Goal: Task Accomplishment & Management: Use online tool/utility

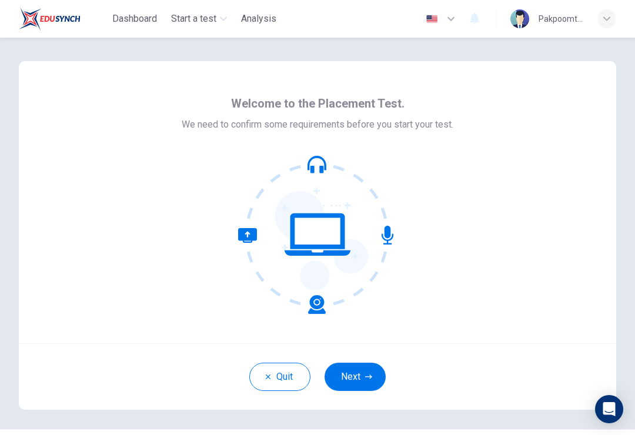
click at [363, 385] on button "Next" at bounding box center [355, 377] width 61 height 28
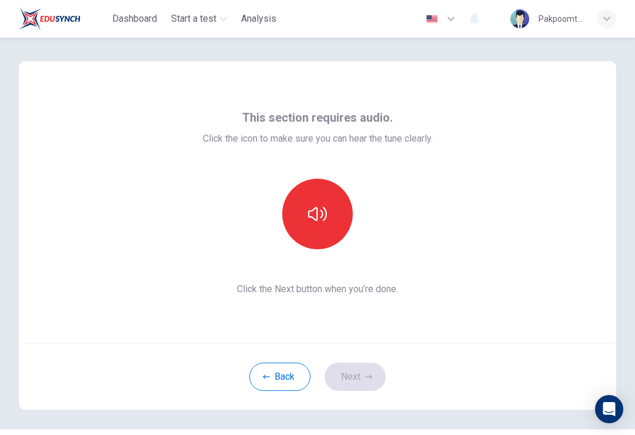
click at [321, 219] on icon "button" at bounding box center [317, 214] width 19 height 19
click at [325, 208] on icon "button" at bounding box center [317, 214] width 19 height 19
click at [324, 189] on button "button" at bounding box center [317, 214] width 71 height 71
click at [345, 386] on button "Next" at bounding box center [355, 377] width 61 height 28
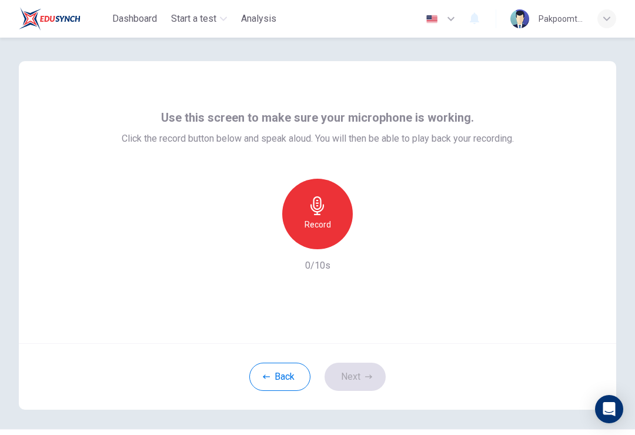
click at [323, 209] on icon "button" at bounding box center [318, 205] width 14 height 19
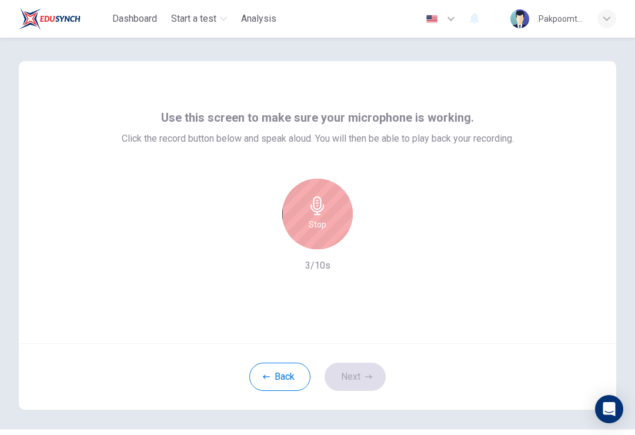
click at [300, 205] on div "Stop" at bounding box center [317, 214] width 71 height 71
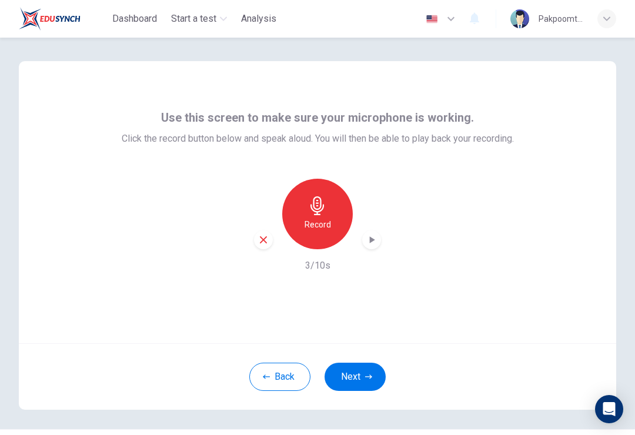
click at [373, 236] on icon "button" at bounding box center [372, 240] width 12 height 12
click at [363, 376] on button "Next" at bounding box center [355, 377] width 61 height 28
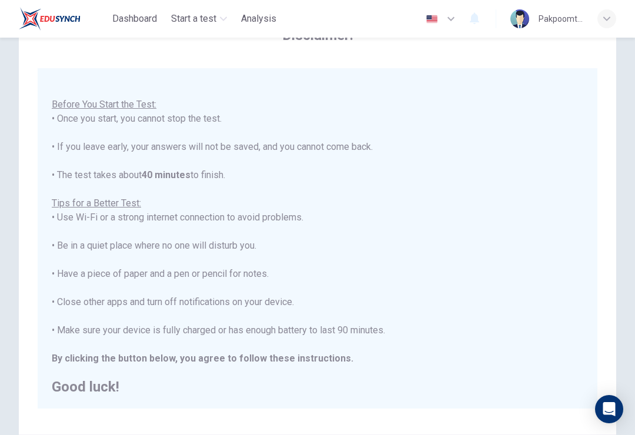
scroll to position [12, 0]
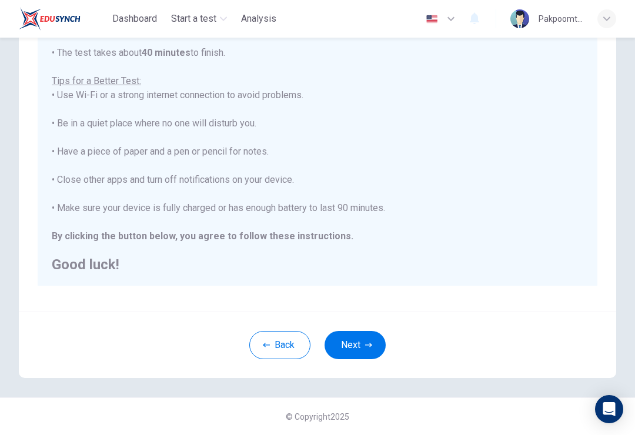
click at [368, 348] on icon "button" at bounding box center [368, 345] width 7 height 7
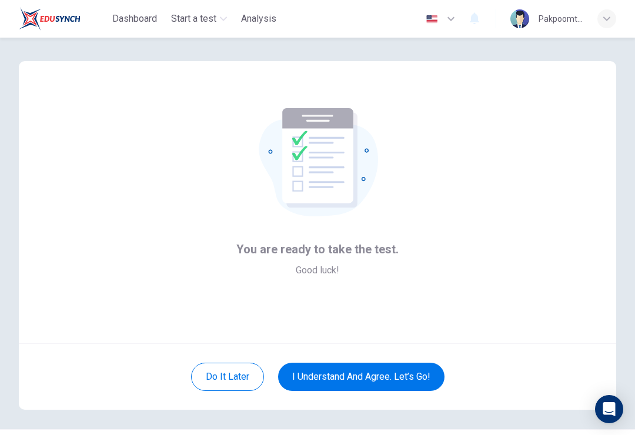
scroll to position [0, 0]
click at [426, 368] on button "I understand and agree. Let’s go!" at bounding box center [361, 377] width 166 height 28
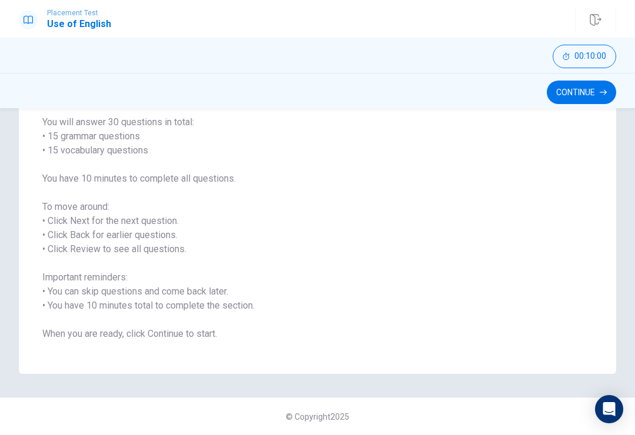
scroll to position [92, 0]
click at [599, 94] on button "Continue" at bounding box center [581, 93] width 69 height 24
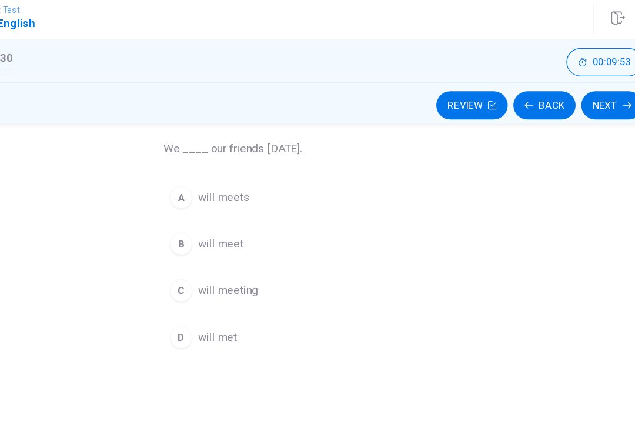
click at [218, 158] on button "A will meets" at bounding box center [318, 168] width 200 height 29
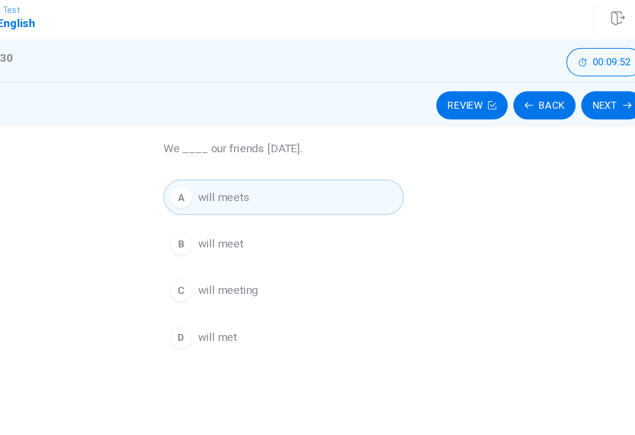
click at [246, 206] on span "will meet" at bounding box center [265, 208] width 38 height 14
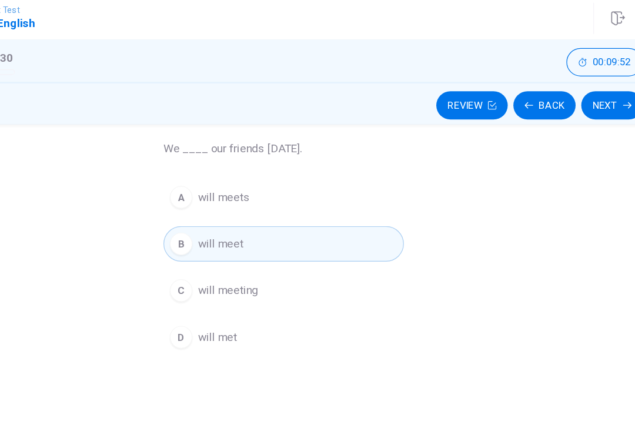
click at [218, 160] on button "A will meets" at bounding box center [318, 168] width 200 height 29
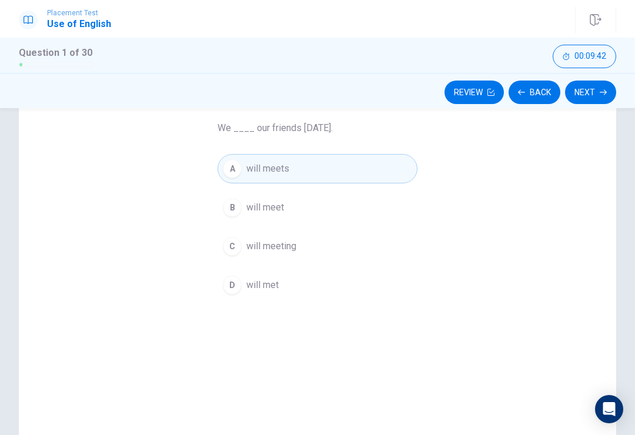
click at [256, 201] on span "will meet" at bounding box center [265, 208] width 38 height 14
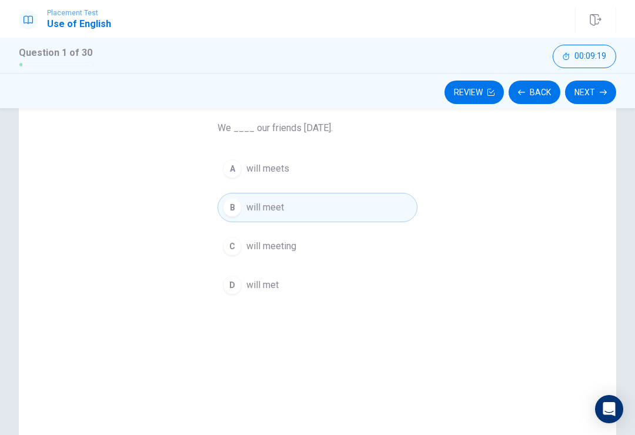
click at [594, 91] on button "Next" at bounding box center [590, 93] width 51 height 24
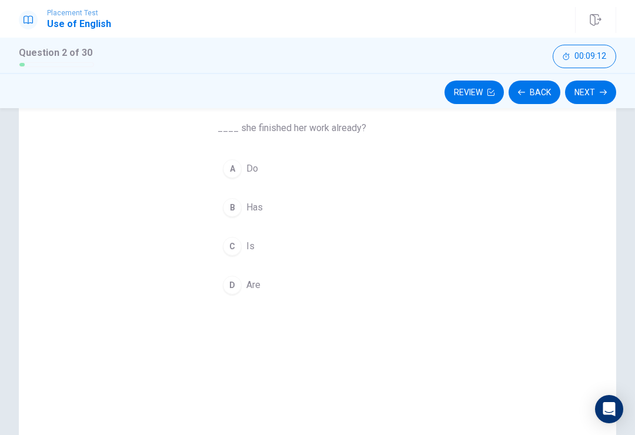
click at [247, 211] on span "Has" at bounding box center [254, 208] width 16 height 14
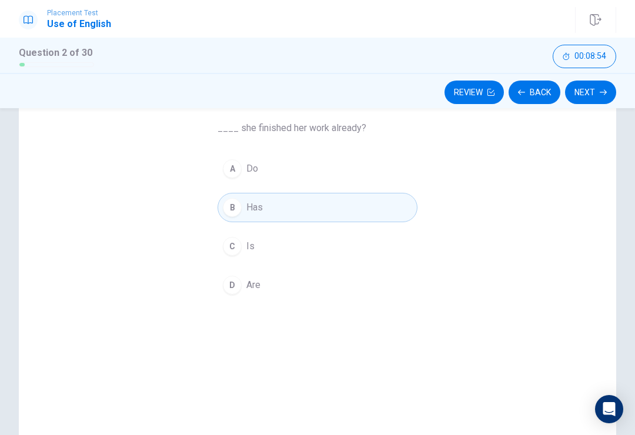
click at [313, 248] on button "C Is" at bounding box center [318, 246] width 200 height 29
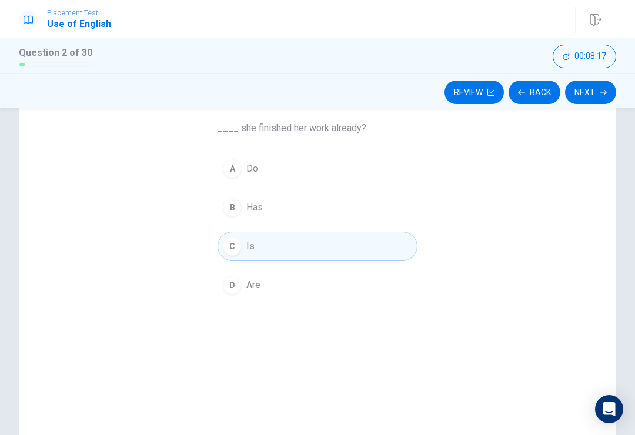
click at [351, 222] on button "B Has" at bounding box center [318, 207] width 200 height 29
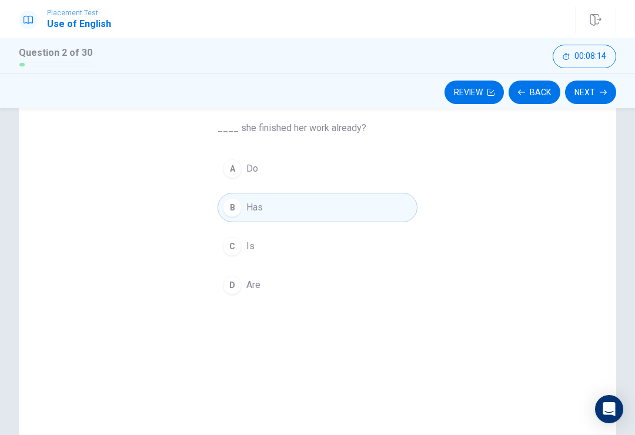
click at [595, 93] on button "Next" at bounding box center [590, 93] width 51 height 24
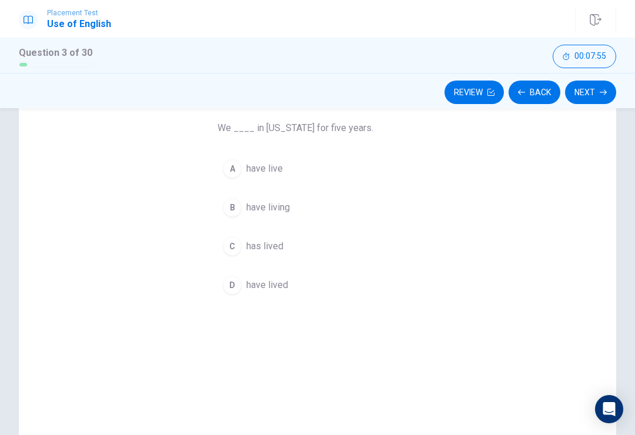
click at [239, 252] on div "C" at bounding box center [232, 246] width 19 height 19
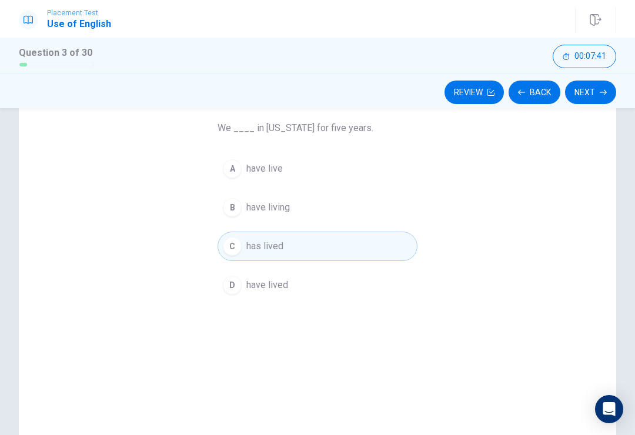
click at [253, 260] on button "C has lived" at bounding box center [318, 246] width 200 height 29
click at [255, 261] on div "A have live B have living C has lived D have lived" at bounding box center [318, 227] width 200 height 146
click at [262, 268] on div "A have live B have living C has lived D have lived" at bounding box center [318, 227] width 200 height 146
click at [266, 280] on span "have lived" at bounding box center [267, 285] width 42 height 14
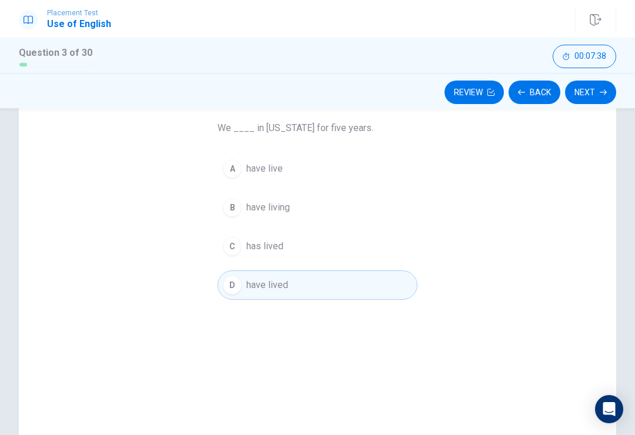
click at [266, 280] on span "have lived" at bounding box center [267, 285] width 42 height 14
click at [593, 97] on button "Next" at bounding box center [590, 93] width 51 height 24
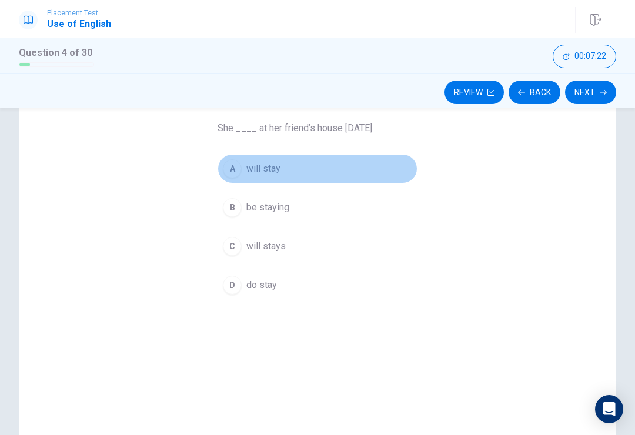
click at [295, 175] on button "A will stay" at bounding box center [318, 168] width 200 height 29
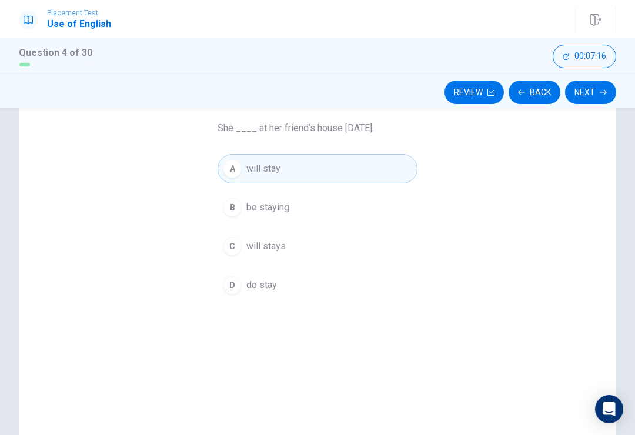
click at [588, 90] on button "Next" at bounding box center [590, 93] width 51 height 24
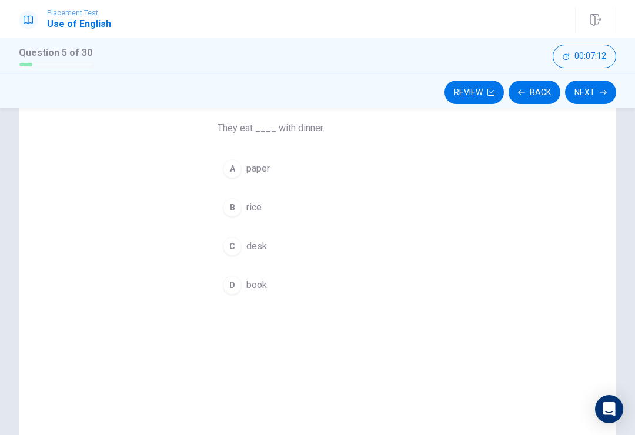
click at [245, 201] on button "B rice" at bounding box center [318, 207] width 200 height 29
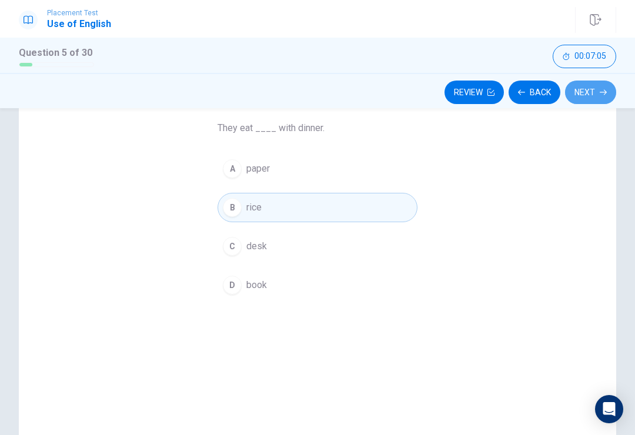
click at [596, 92] on button "Next" at bounding box center [590, 93] width 51 height 24
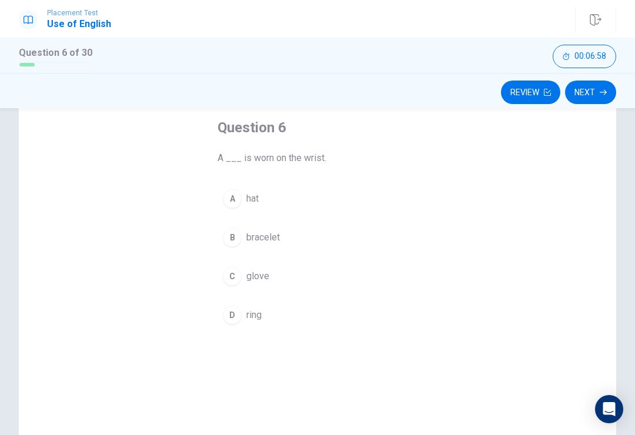
scroll to position [63, 0]
click at [234, 238] on div "B" at bounding box center [232, 236] width 19 height 19
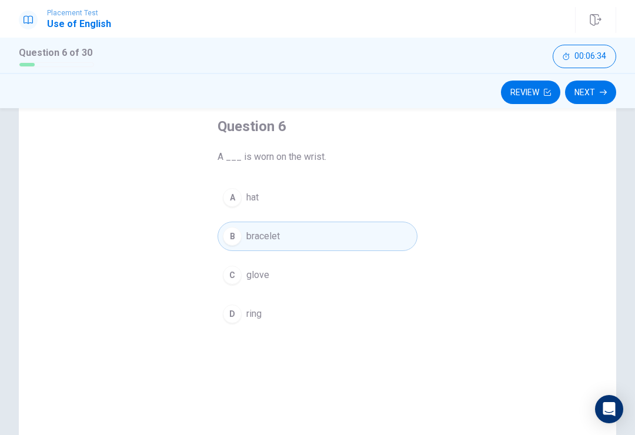
click at [264, 305] on button "D ring" at bounding box center [318, 313] width 200 height 29
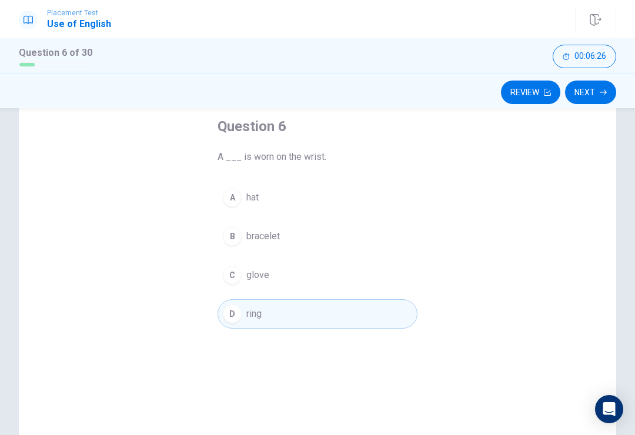
click at [596, 93] on button "Next" at bounding box center [590, 93] width 51 height 24
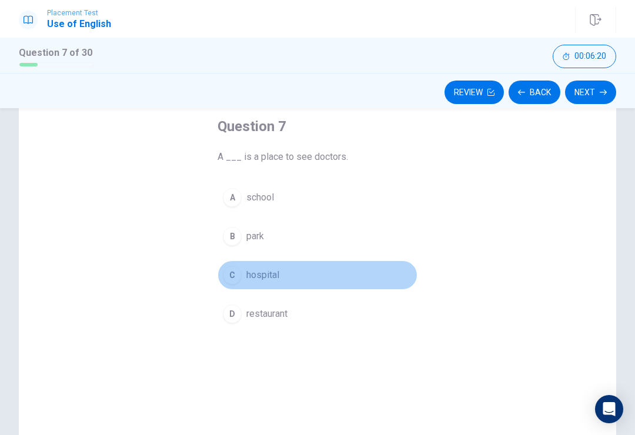
click at [252, 274] on span "hospital" at bounding box center [262, 275] width 33 height 14
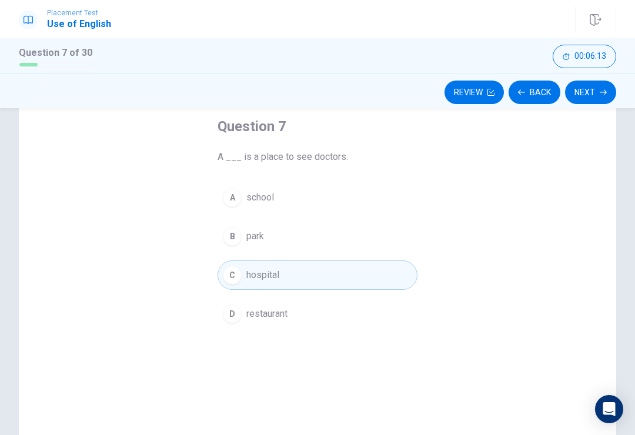
click at [529, 92] on button "Back" at bounding box center [535, 93] width 52 height 24
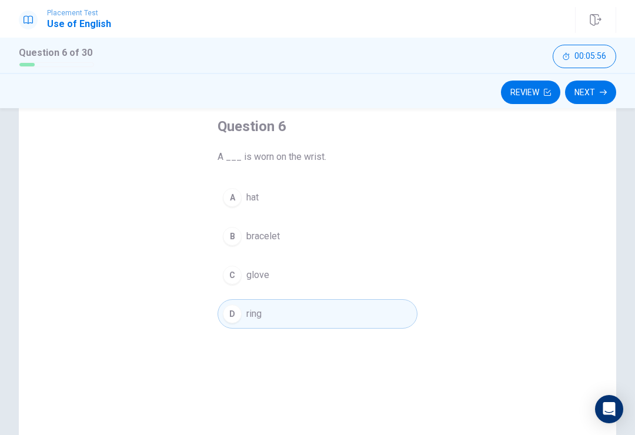
click at [592, 91] on button "Next" at bounding box center [590, 93] width 51 height 24
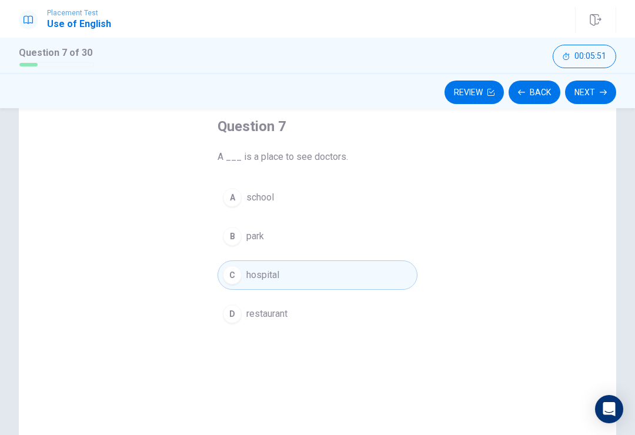
click at [607, 88] on button "Next" at bounding box center [590, 93] width 51 height 24
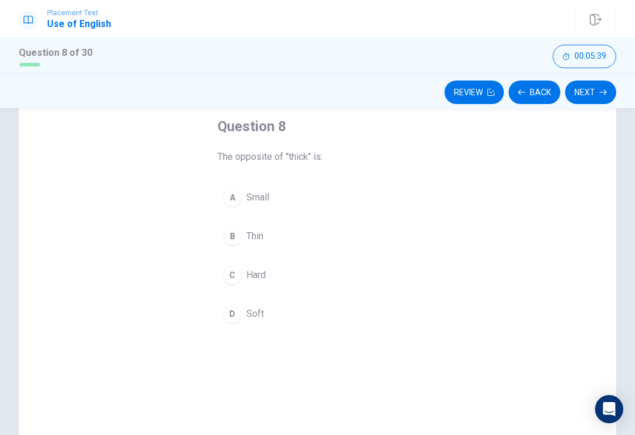
click at [245, 307] on button "D Soft" at bounding box center [318, 313] width 200 height 29
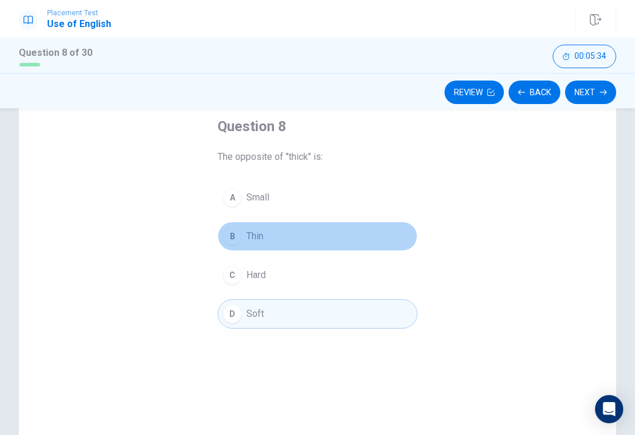
click at [240, 246] on button "B Thin" at bounding box center [318, 236] width 200 height 29
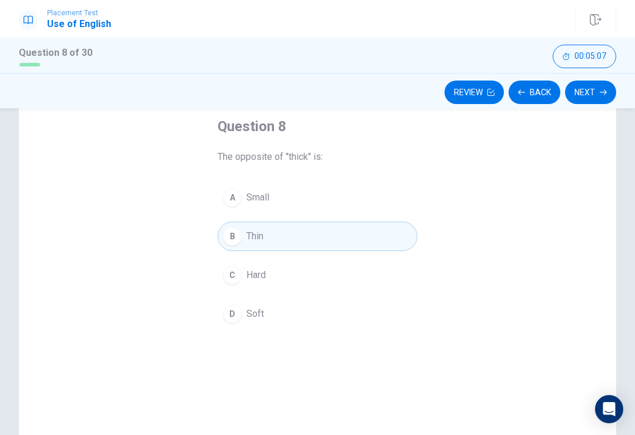
click at [597, 92] on button "Next" at bounding box center [590, 93] width 51 height 24
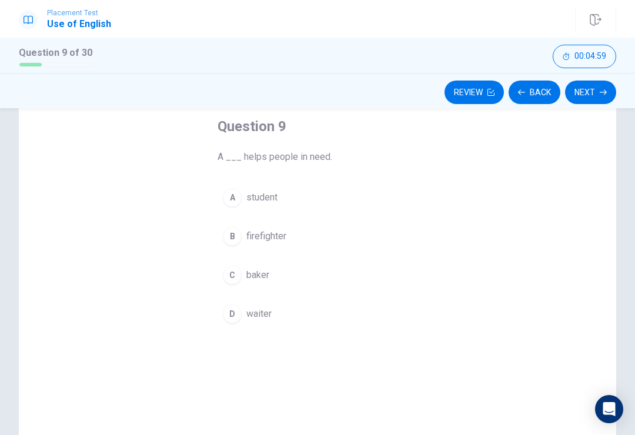
click at [279, 235] on span "firefighter" at bounding box center [266, 236] width 40 height 14
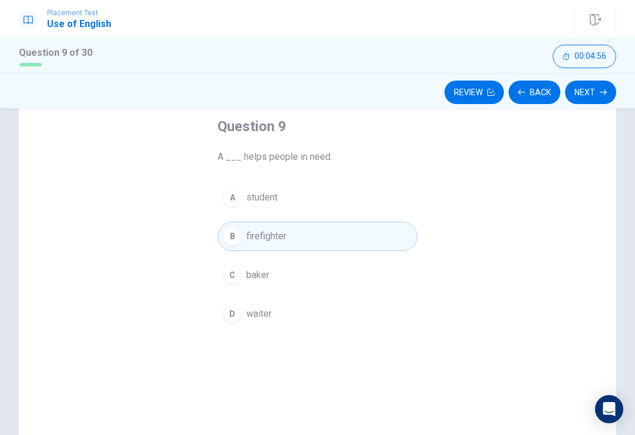
click at [602, 89] on icon "button" at bounding box center [603, 92] width 7 height 7
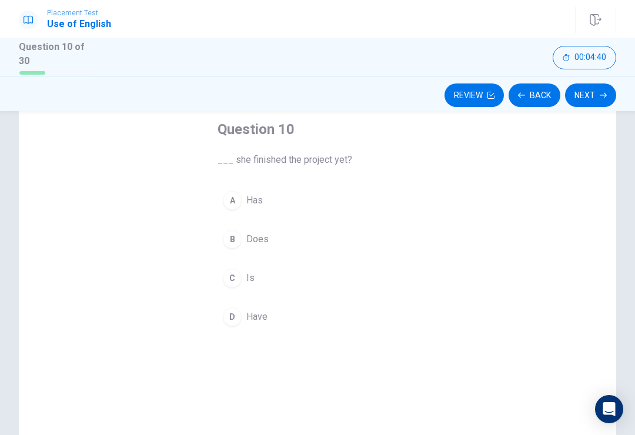
click at [234, 230] on div "B" at bounding box center [232, 239] width 19 height 19
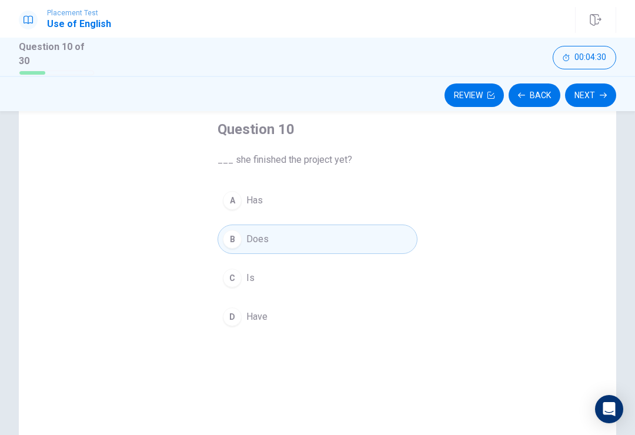
click at [599, 99] on button "Next" at bounding box center [590, 96] width 51 height 24
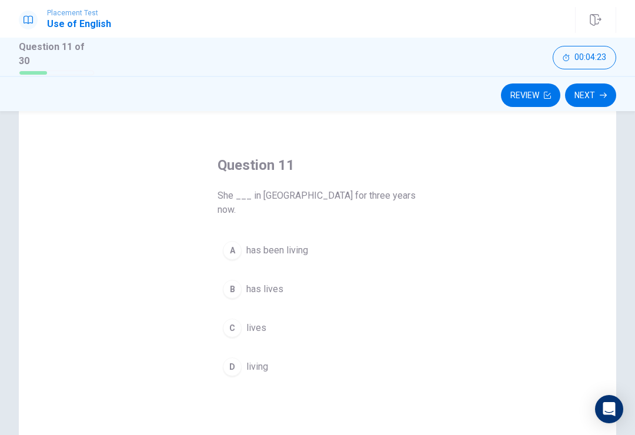
scroll to position [30, 0]
click at [261, 241] on span "has been living" at bounding box center [277, 248] width 62 height 14
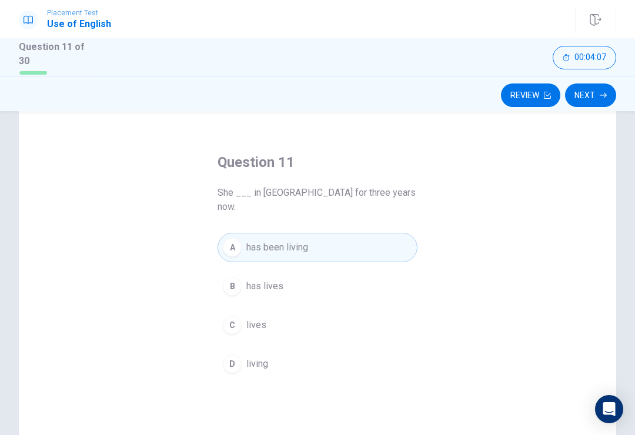
click at [601, 88] on button "Next" at bounding box center [590, 96] width 51 height 24
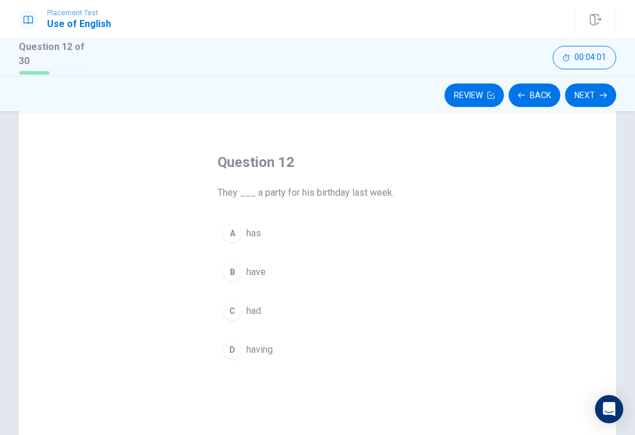
click at [241, 309] on div "C" at bounding box center [232, 311] width 19 height 19
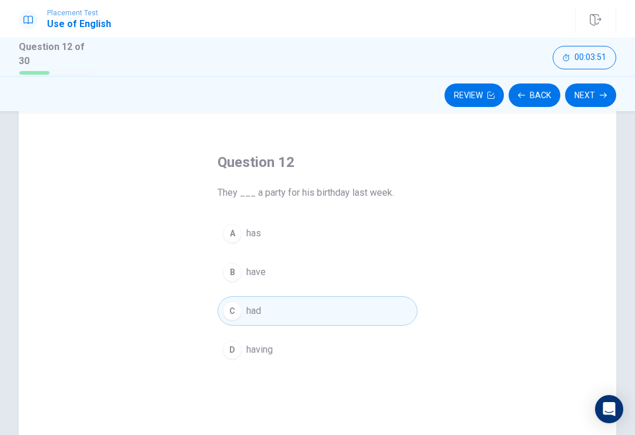
click at [592, 99] on button "Next" at bounding box center [590, 96] width 51 height 24
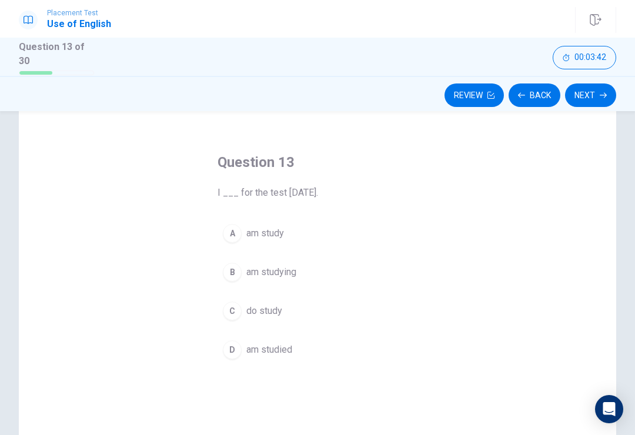
click at [255, 265] on span "am studying" at bounding box center [271, 272] width 50 height 14
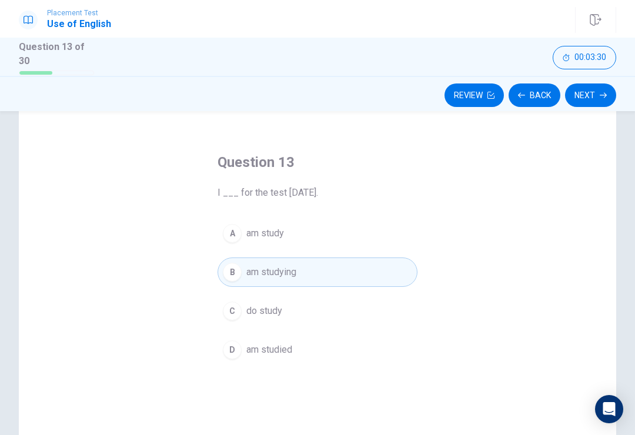
click at [595, 91] on button "Next" at bounding box center [590, 96] width 51 height 24
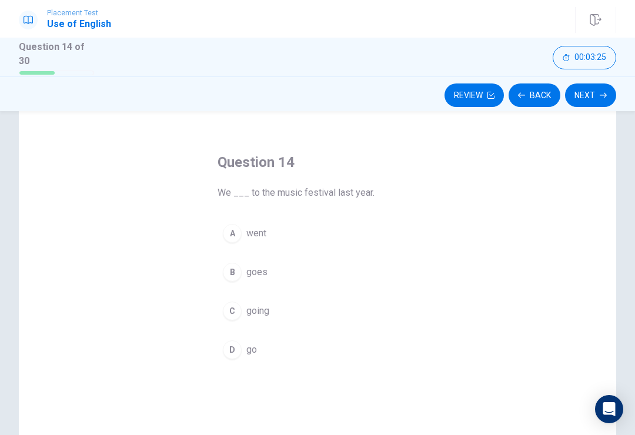
click at [245, 229] on button "A went" at bounding box center [318, 233] width 200 height 29
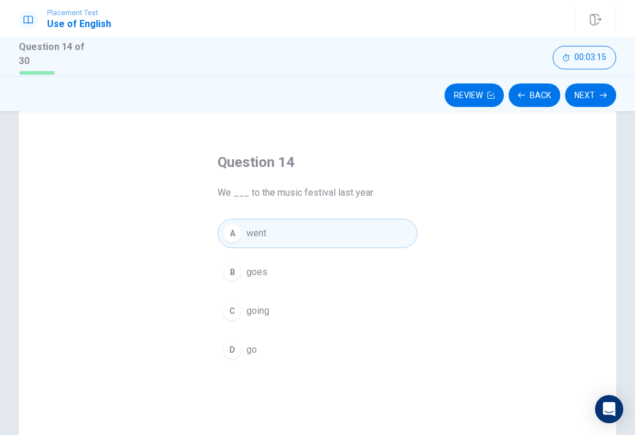
click at [596, 92] on button "Next" at bounding box center [590, 96] width 51 height 24
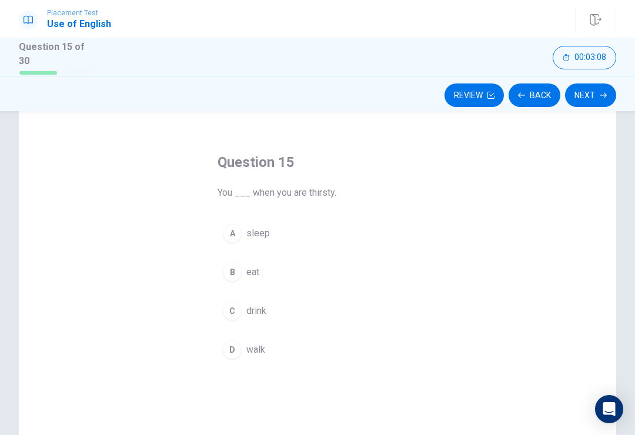
click at [242, 306] on button "C drink" at bounding box center [318, 310] width 200 height 29
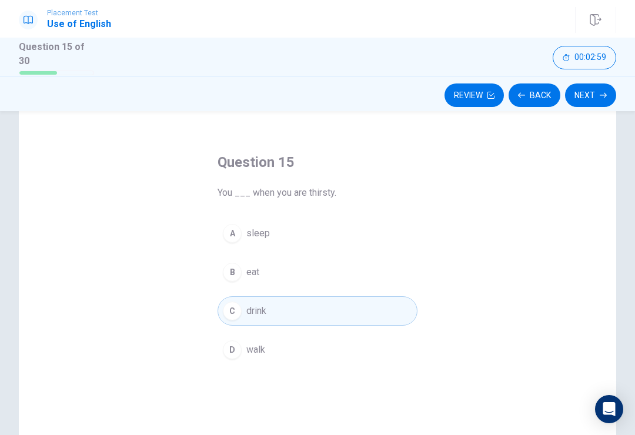
click at [580, 92] on button "Next" at bounding box center [590, 96] width 51 height 24
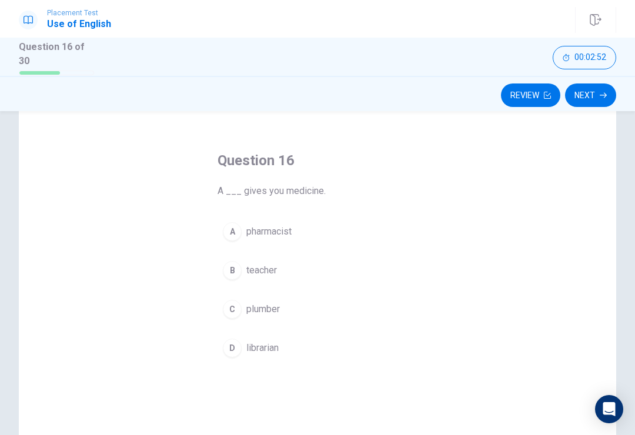
scroll to position [31, 0]
click at [235, 218] on button "A pharmacist" at bounding box center [318, 232] width 200 height 29
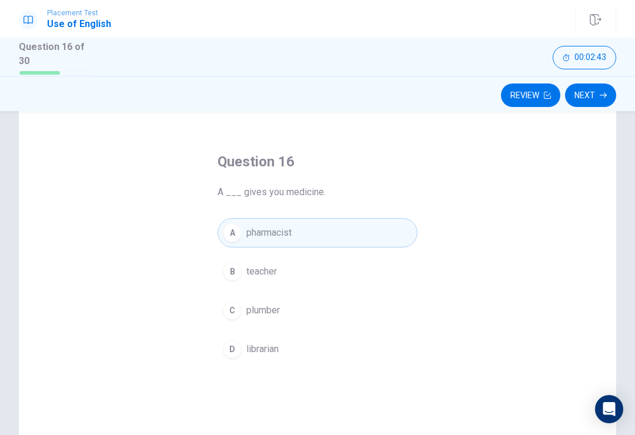
click at [599, 92] on button "Next" at bounding box center [590, 96] width 51 height 24
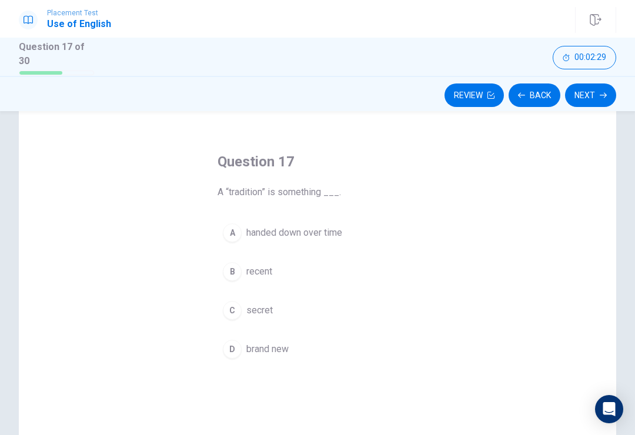
click at [245, 232] on button "A handed down over time" at bounding box center [318, 232] width 200 height 29
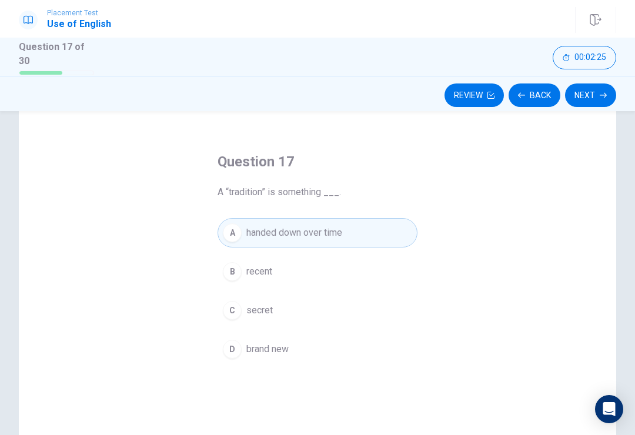
click at [596, 86] on button "Next" at bounding box center [590, 96] width 51 height 24
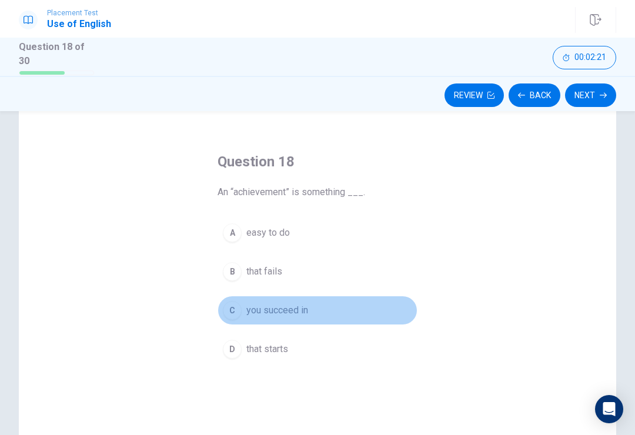
click at [241, 302] on button "C you succeed in" at bounding box center [318, 310] width 200 height 29
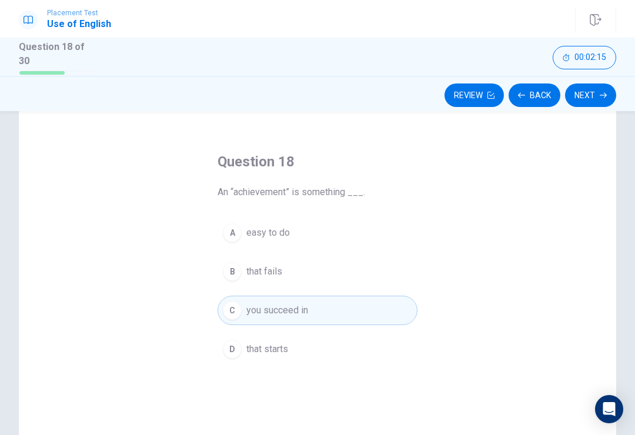
click at [544, 88] on button "Back" at bounding box center [535, 96] width 52 height 24
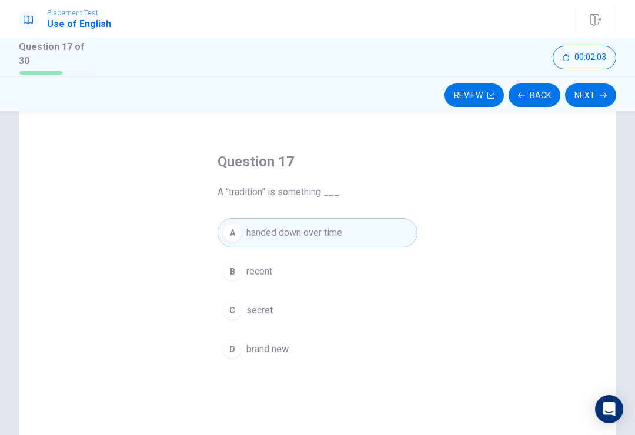
click at [593, 93] on button "Next" at bounding box center [590, 96] width 51 height 24
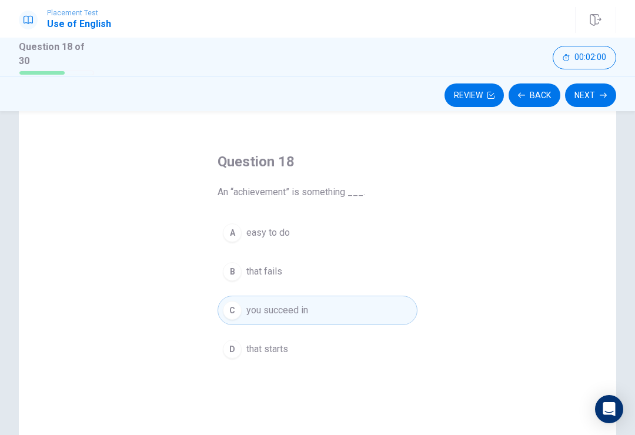
click at [598, 86] on button "Next" at bounding box center [590, 96] width 51 height 24
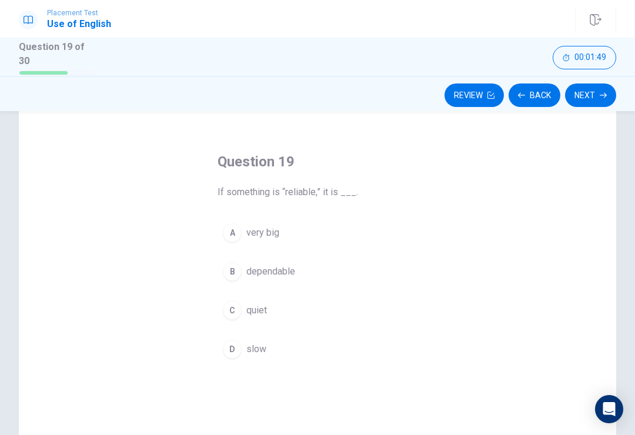
click at [288, 276] on button "B dependable" at bounding box center [318, 271] width 200 height 29
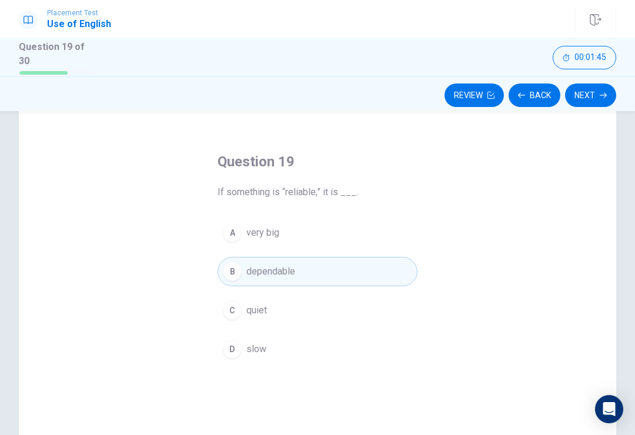
click at [285, 318] on button "C quiet" at bounding box center [318, 310] width 200 height 29
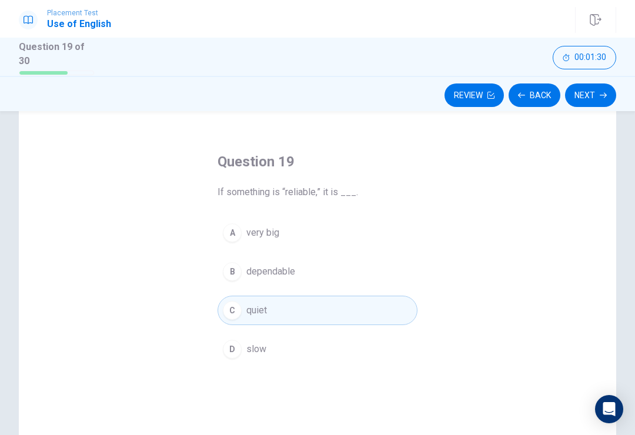
click at [318, 274] on button "B dependable" at bounding box center [318, 271] width 200 height 29
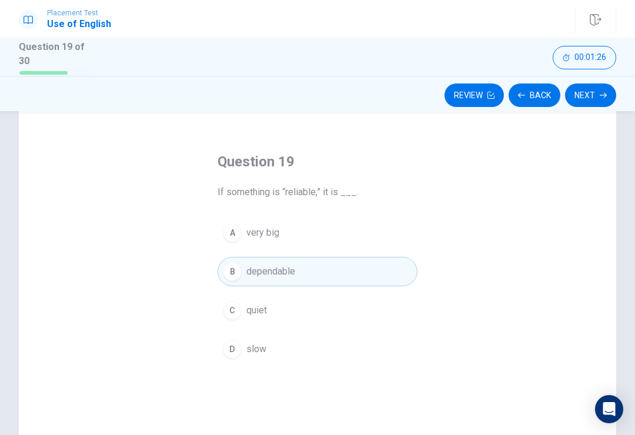
click at [598, 95] on button "Next" at bounding box center [590, 96] width 51 height 24
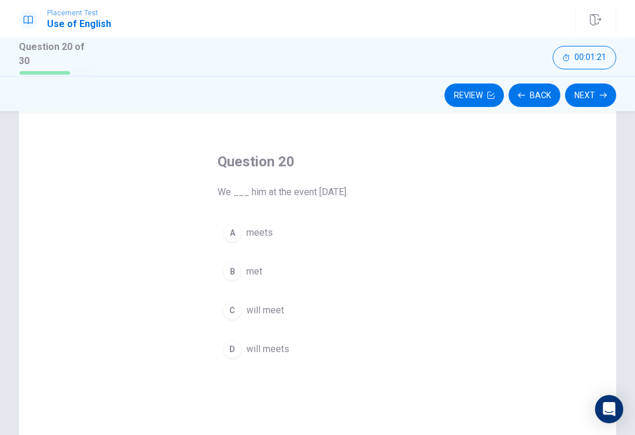
click at [243, 305] on button "C will meet" at bounding box center [318, 310] width 200 height 29
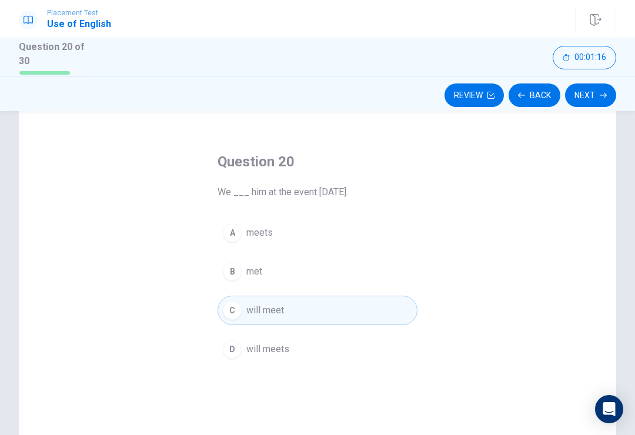
click at [238, 349] on div "D" at bounding box center [232, 349] width 19 height 19
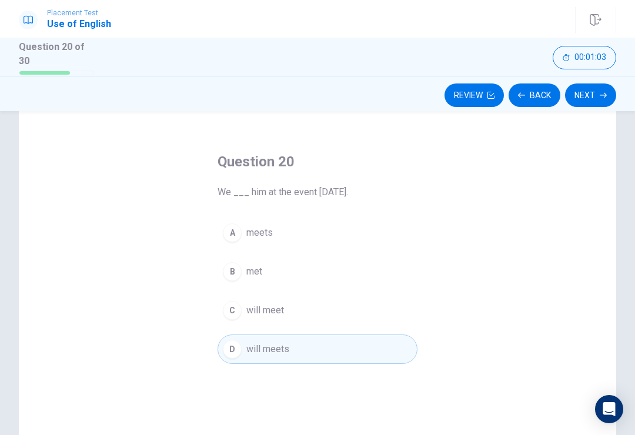
click at [596, 91] on button "Next" at bounding box center [590, 96] width 51 height 24
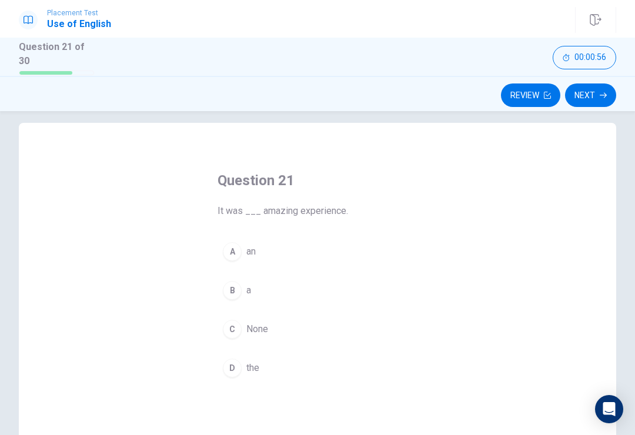
scroll to position [14, 0]
click at [240, 248] on div "A" at bounding box center [232, 250] width 19 height 19
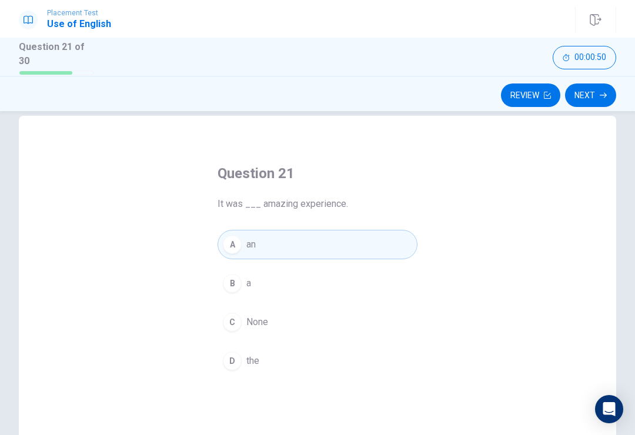
scroll to position [18, 0]
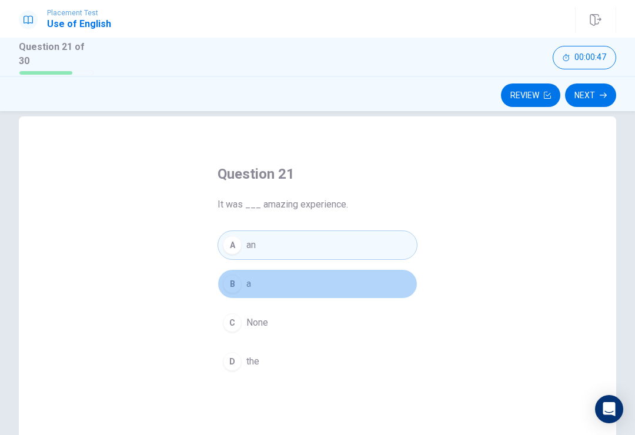
click at [235, 278] on div "B" at bounding box center [232, 284] width 19 height 19
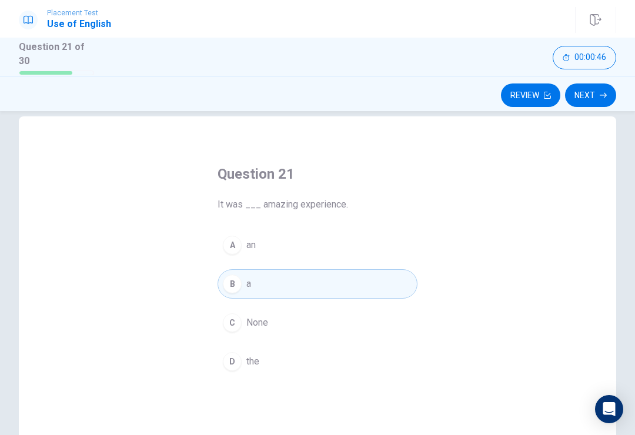
click at [234, 239] on div "A" at bounding box center [232, 245] width 19 height 19
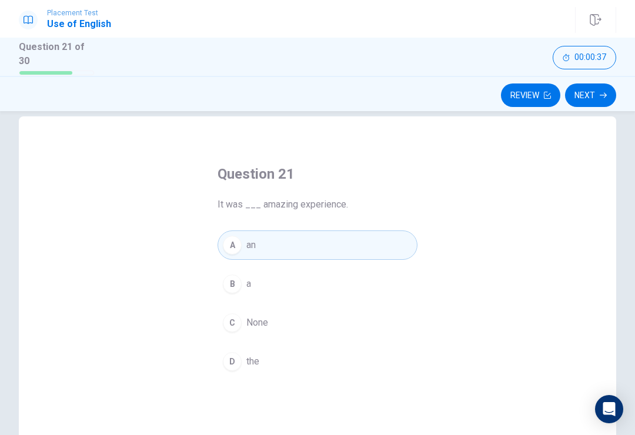
click at [605, 88] on button "Next" at bounding box center [590, 96] width 51 height 24
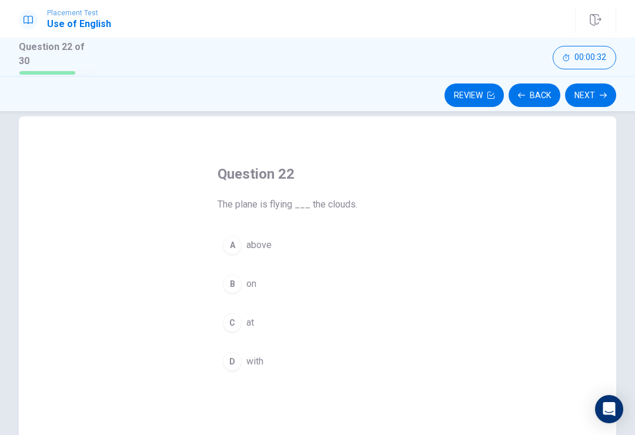
click at [297, 244] on button "A above" at bounding box center [318, 245] width 200 height 29
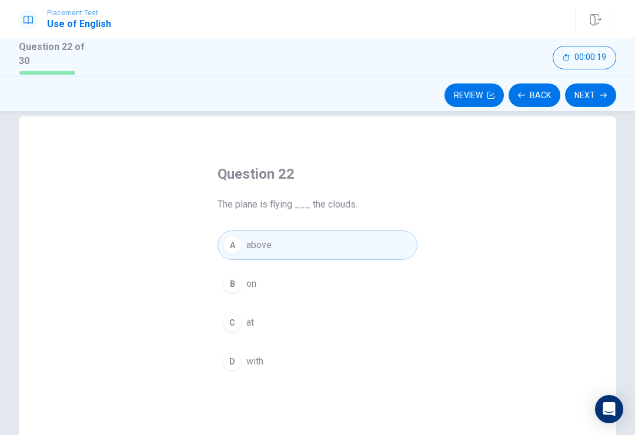
click at [602, 96] on button "Next" at bounding box center [590, 96] width 51 height 24
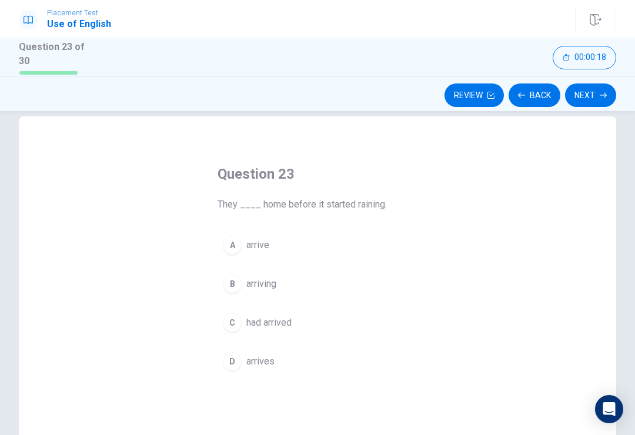
click at [539, 93] on button "Back" at bounding box center [535, 96] width 52 height 24
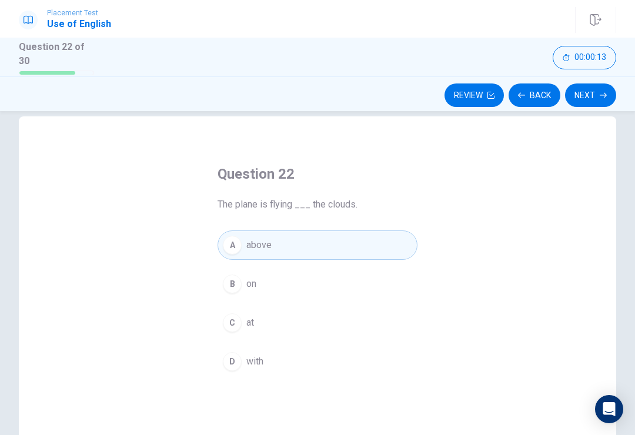
click at [591, 102] on button "Next" at bounding box center [590, 96] width 51 height 24
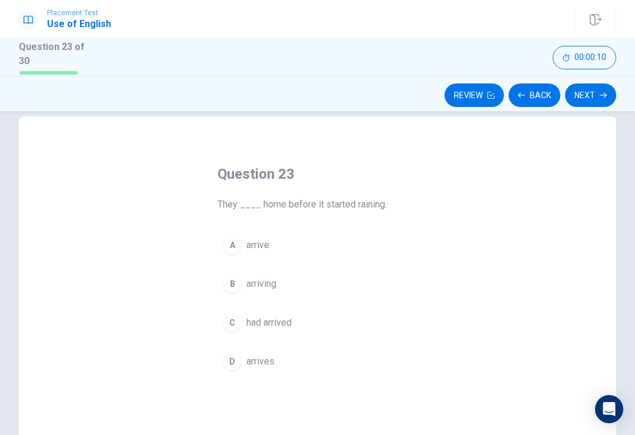
click at [299, 251] on button "A arrive" at bounding box center [318, 245] width 200 height 29
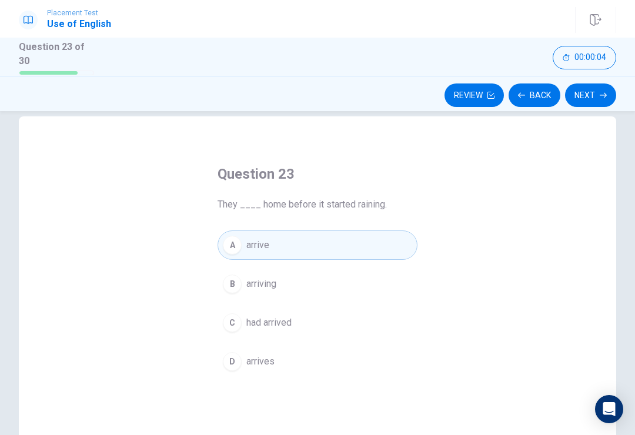
click at [248, 362] on span "arrives" at bounding box center [260, 362] width 28 height 14
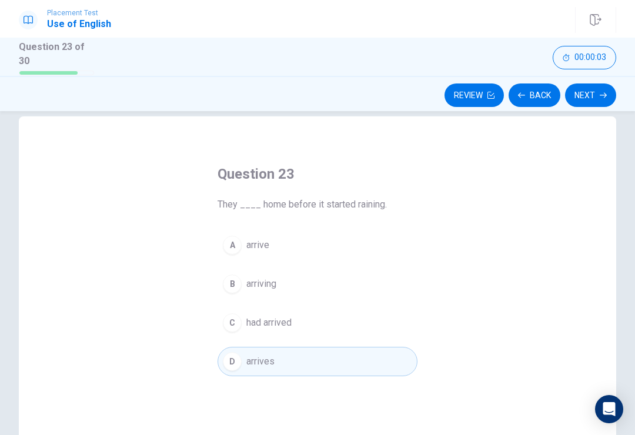
click at [595, 98] on button "Next" at bounding box center [590, 96] width 51 height 24
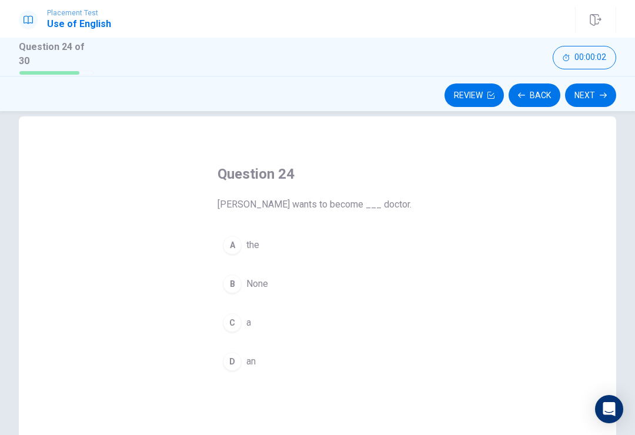
click at [238, 289] on button "B None" at bounding box center [318, 283] width 200 height 29
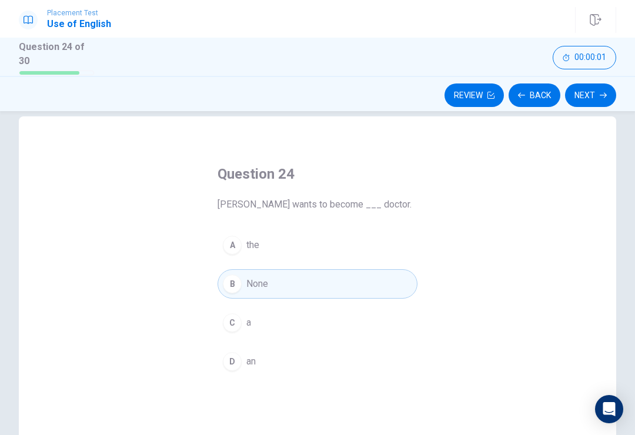
click at [246, 325] on span "a" at bounding box center [248, 323] width 5 height 14
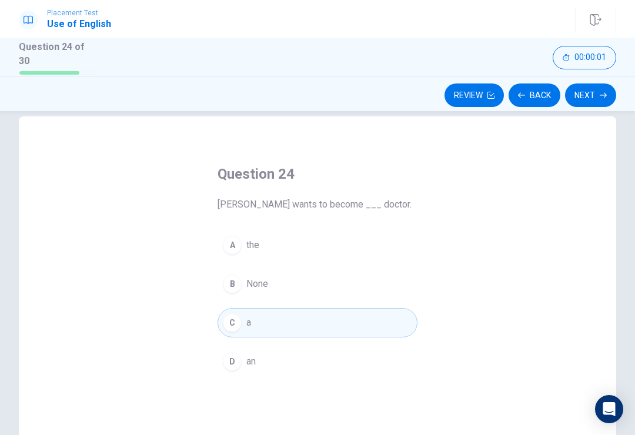
click at [598, 92] on button "Next" at bounding box center [590, 96] width 51 height 24
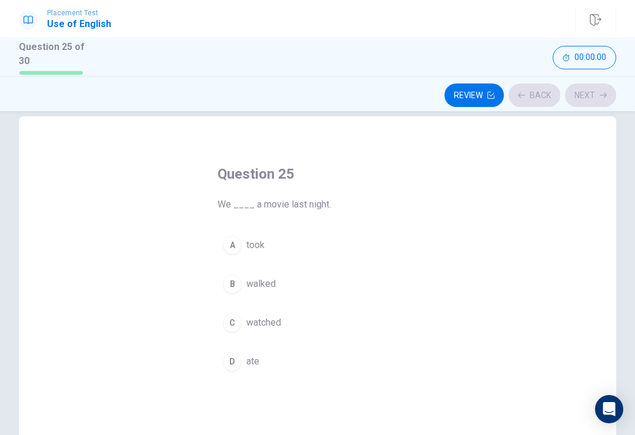
click at [240, 238] on div "A" at bounding box center [232, 245] width 19 height 19
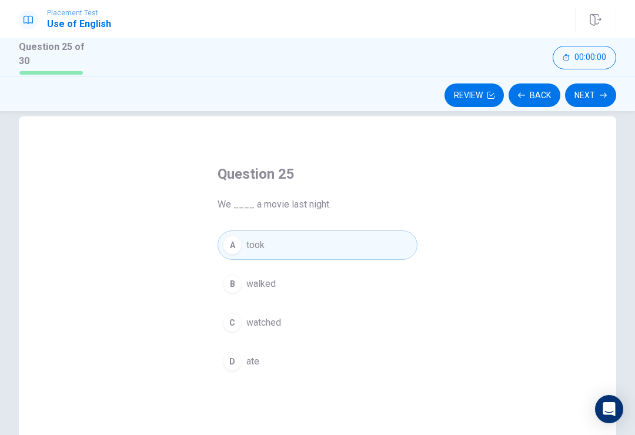
click at [594, 94] on button "Next" at bounding box center [590, 96] width 51 height 24
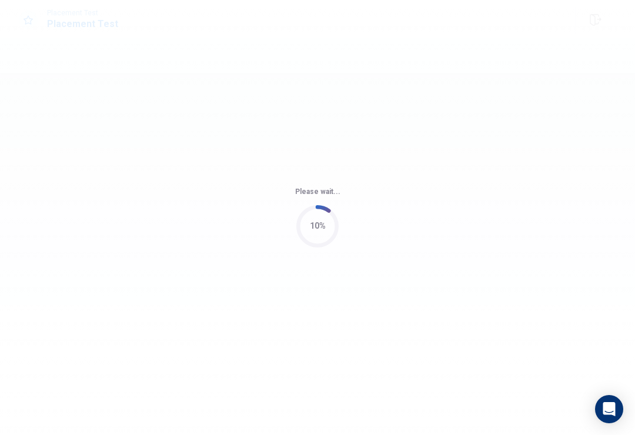
scroll to position [0, 0]
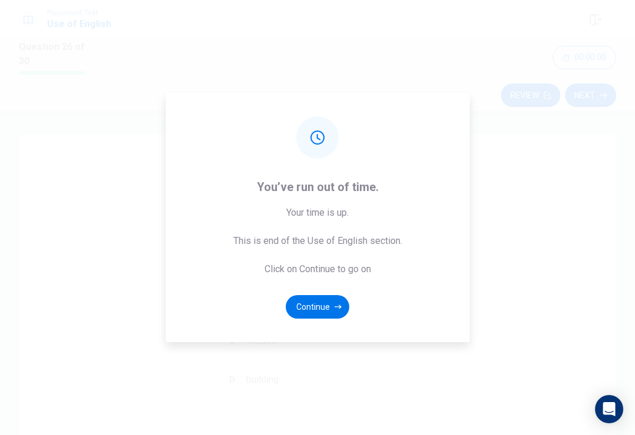
click at [323, 313] on button "Continue" at bounding box center [318, 307] width 64 height 24
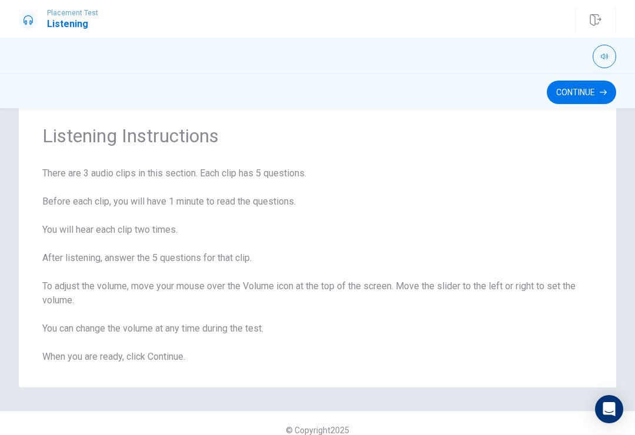
scroll to position [19, 0]
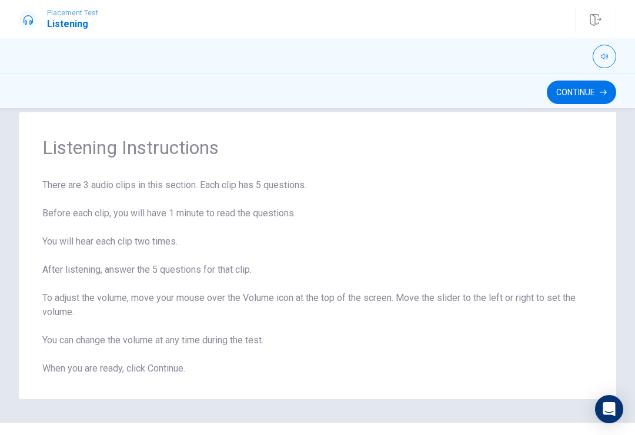
click at [584, 97] on button "Continue" at bounding box center [581, 93] width 69 height 24
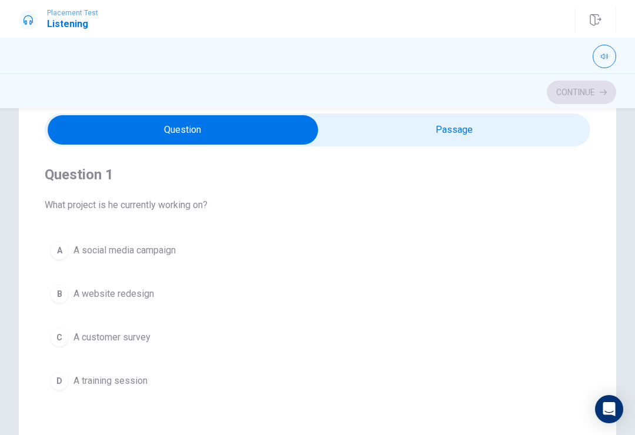
scroll to position [-1, 0]
click at [554, 132] on input "checkbox" at bounding box center [183, 129] width 819 height 29
checkbox input "true"
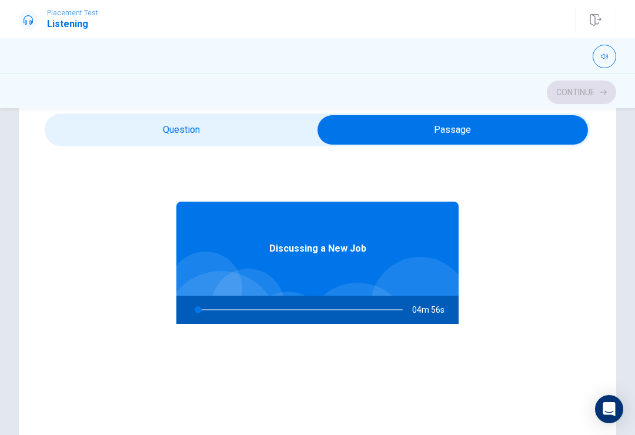
scroll to position [0, 0]
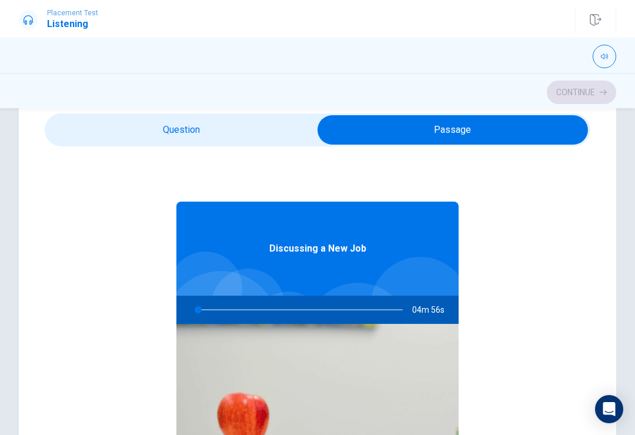
type input "2"
click at [275, 134] on input "checkbox" at bounding box center [453, 129] width 819 height 29
checkbox input "false"
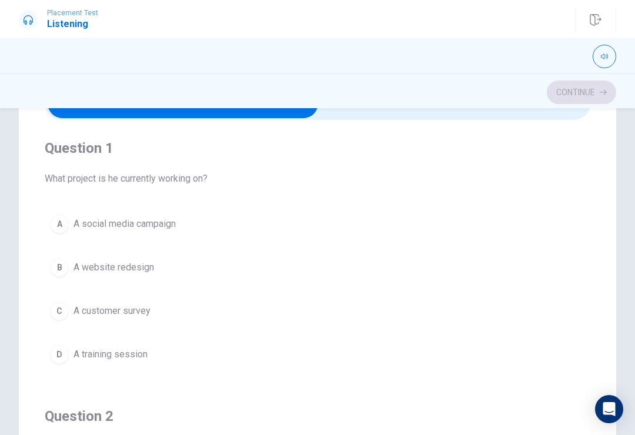
scroll to position [78, 0]
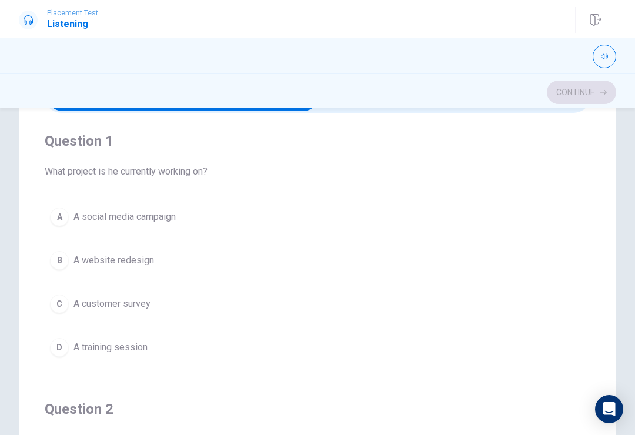
click at [59, 218] on div "A" at bounding box center [59, 217] width 19 height 19
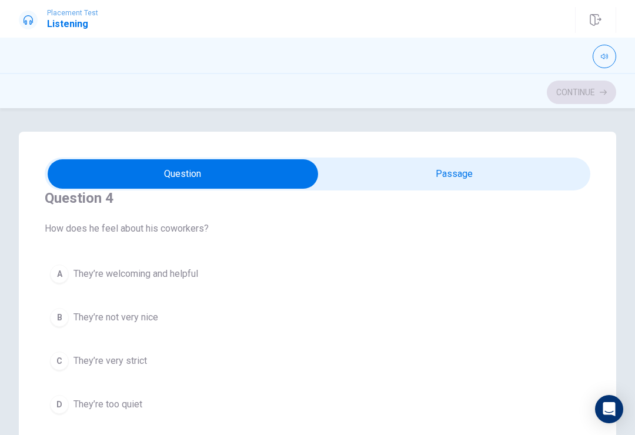
scroll to position [827, 0]
click at [77, 275] on span "They’re welcoming and helpful" at bounding box center [136, 272] width 125 height 14
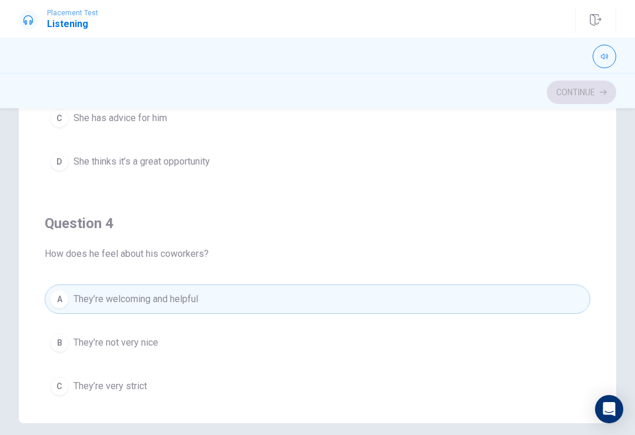
scroll to position [615, 0]
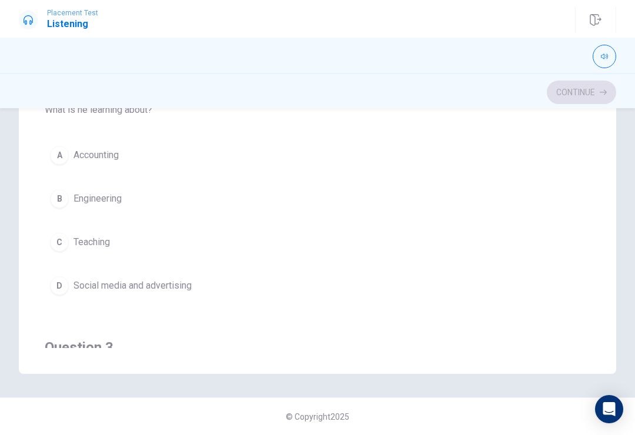
click at [65, 281] on div "D" at bounding box center [59, 285] width 19 height 19
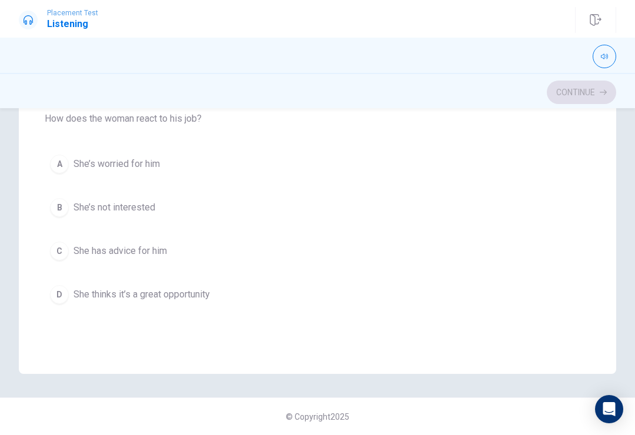
click at [355, 301] on button "D She thinks it’s a great opportunity" at bounding box center [318, 294] width 546 height 29
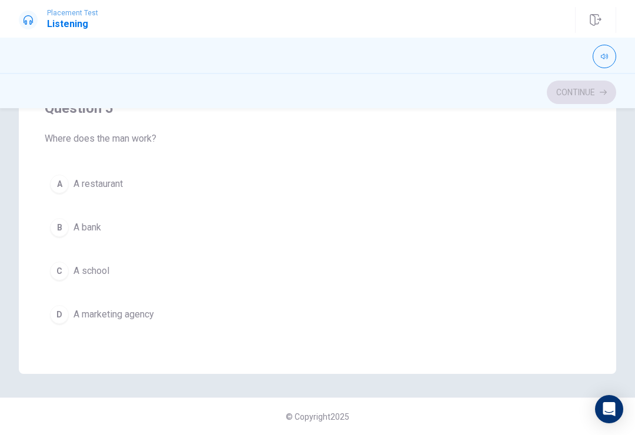
click at [292, 329] on button "D A marketing agency" at bounding box center [318, 314] width 546 height 29
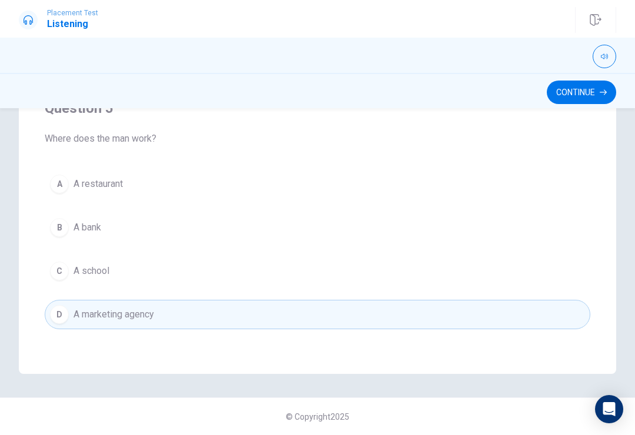
click at [293, 331] on div "Question 5 Where does the man work? A A restaurant B A bank C A school D A mark…" at bounding box center [318, 214] width 546 height 268
click at [591, 95] on button "Continue" at bounding box center [581, 93] width 69 height 24
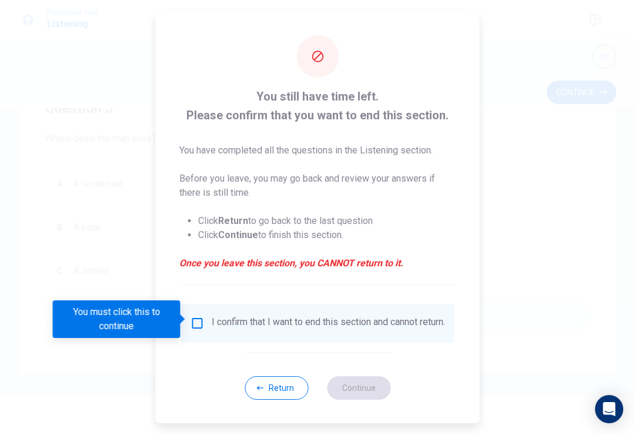
click at [202, 321] on input "You must click this to continue" at bounding box center [198, 323] width 14 height 14
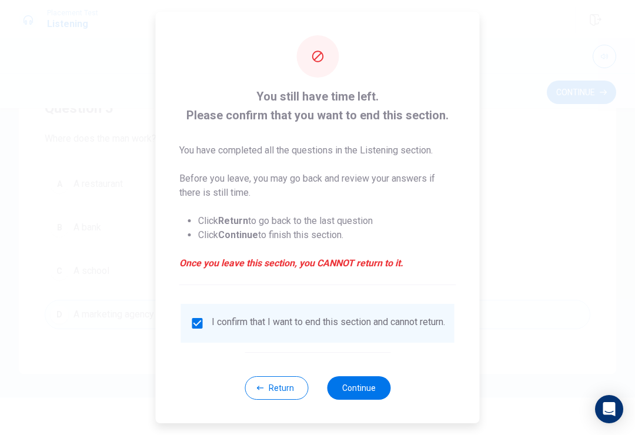
click at [275, 399] on button "Return" at bounding box center [277, 388] width 64 height 24
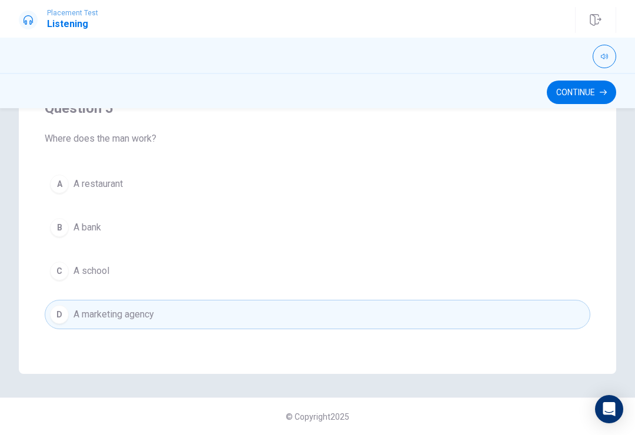
scroll to position [231, 0]
click at [582, 88] on button "Continue" at bounding box center [581, 93] width 69 height 24
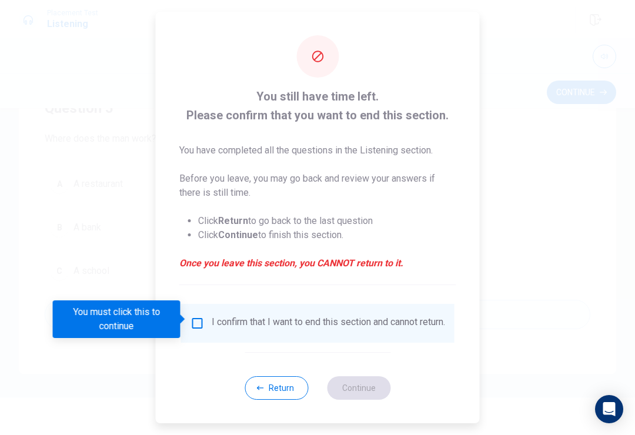
click at [191, 321] on input "You must click this to continue" at bounding box center [198, 323] width 14 height 14
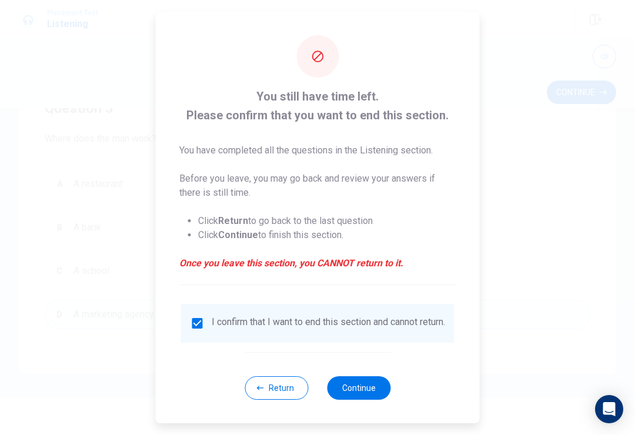
click at [364, 388] on button "Continue" at bounding box center [359, 388] width 64 height 24
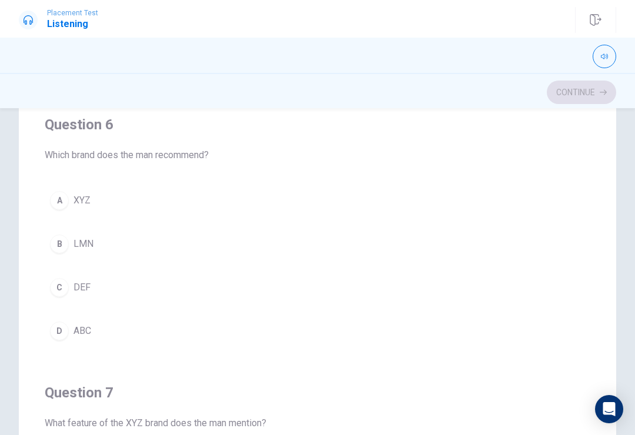
scroll to position [0, 0]
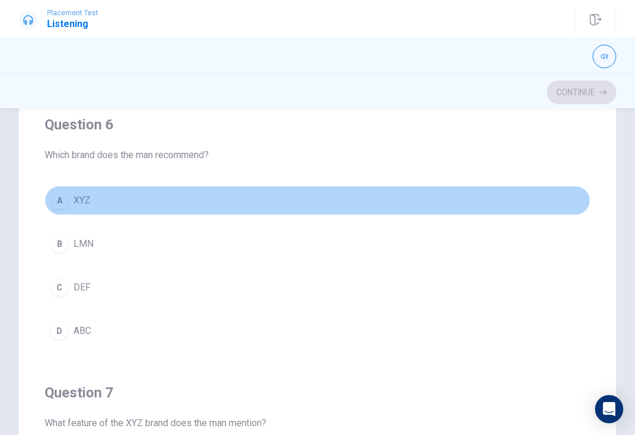
click at [231, 211] on button "A XYZ" at bounding box center [318, 200] width 546 height 29
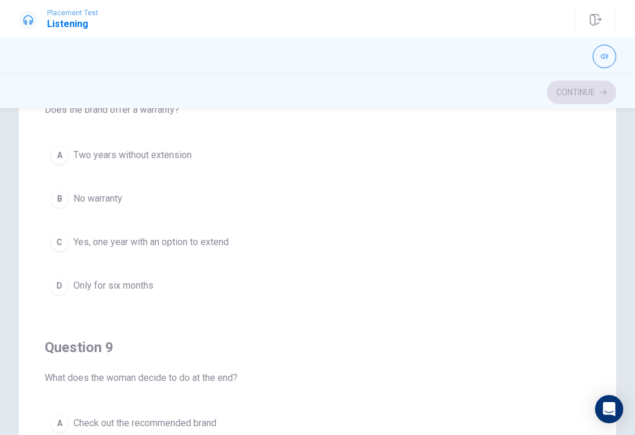
scroll to position [578, 0]
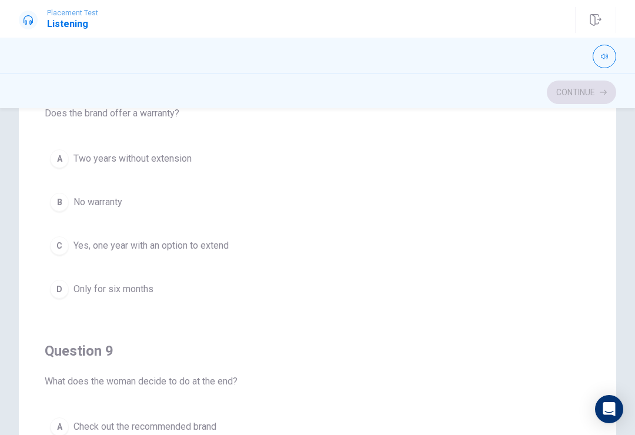
click at [257, 242] on button "C Yes, one year with an option to extend" at bounding box center [318, 245] width 546 height 29
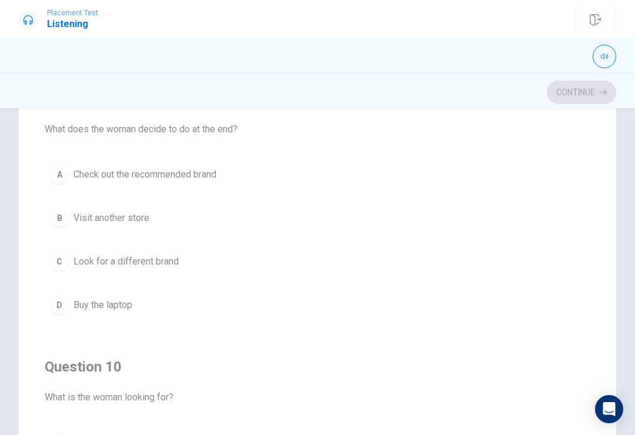
scroll to position [838, 0]
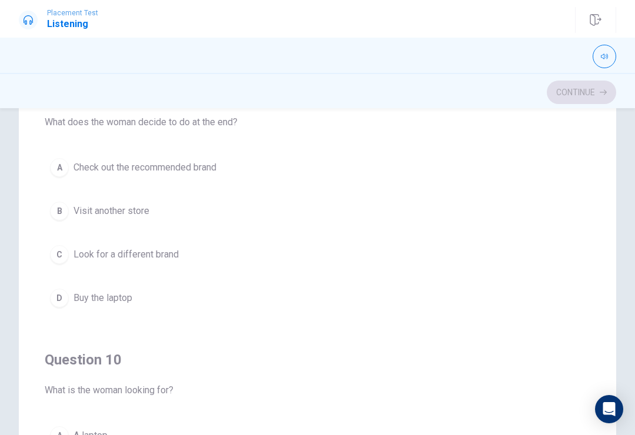
click at [251, 295] on button "D Buy the laptop" at bounding box center [318, 298] width 546 height 29
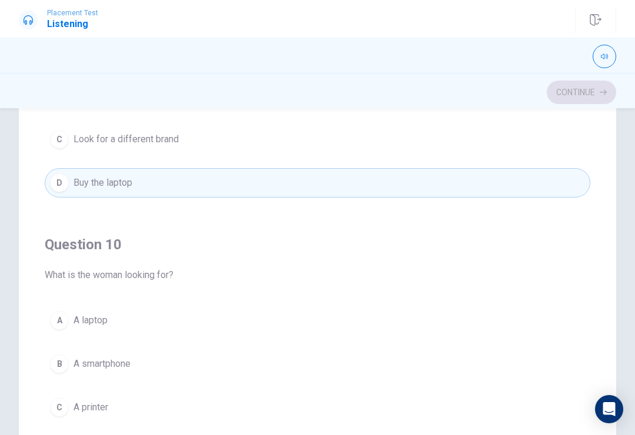
scroll to position [953, 0]
click at [251, 318] on button "A A laptop" at bounding box center [318, 320] width 546 height 29
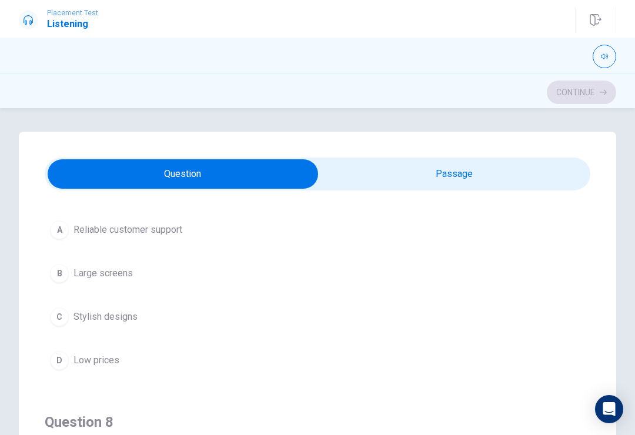
scroll to position [323, 0]
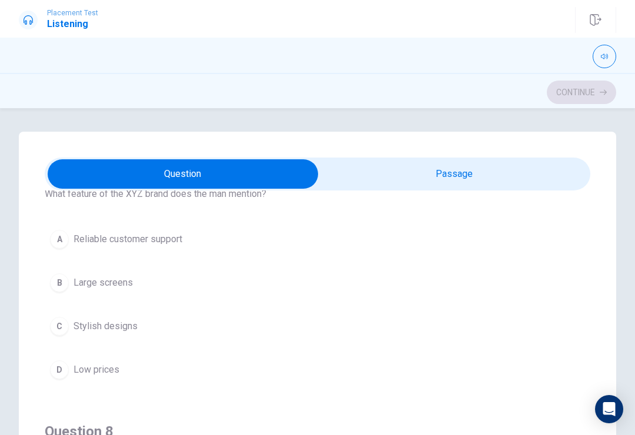
click at [347, 235] on button "A Reliable customer support" at bounding box center [318, 239] width 546 height 29
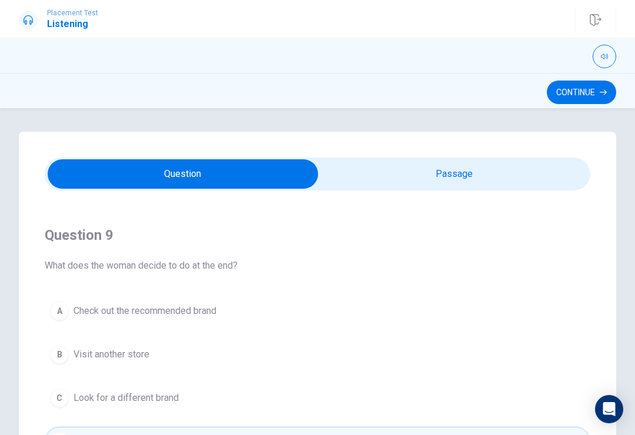
scroll to position [781, 0]
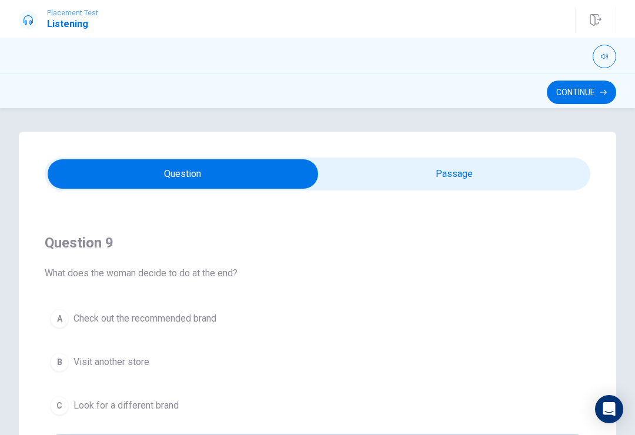
click at [320, 314] on button "A Check out the recommended brand" at bounding box center [318, 318] width 546 height 29
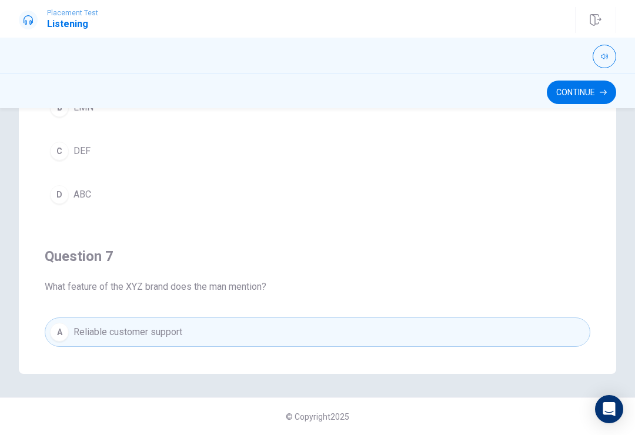
scroll to position [0, 0]
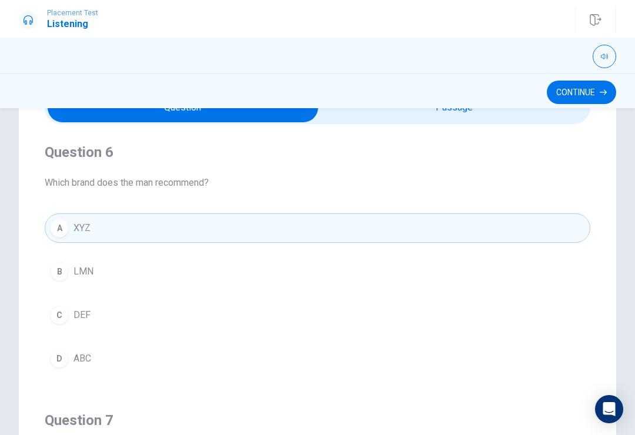
click at [600, 94] on icon "button" at bounding box center [603, 92] width 7 height 7
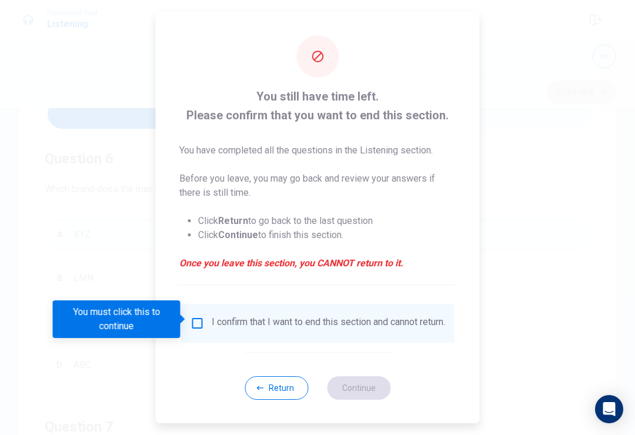
scroll to position [59, 0]
click at [192, 321] on input "You must click this to continue" at bounding box center [198, 323] width 14 height 14
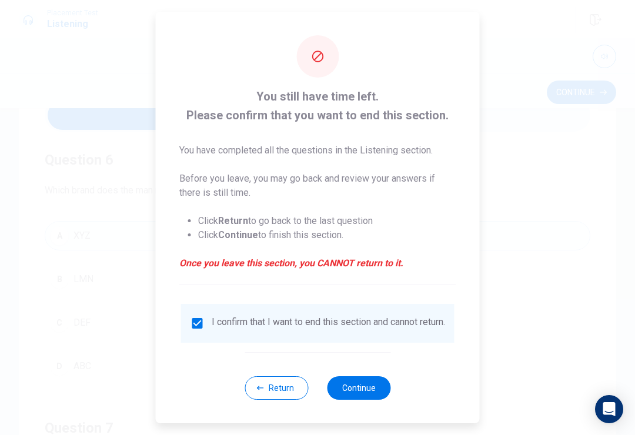
click at [369, 387] on button "Continue" at bounding box center [359, 388] width 64 height 24
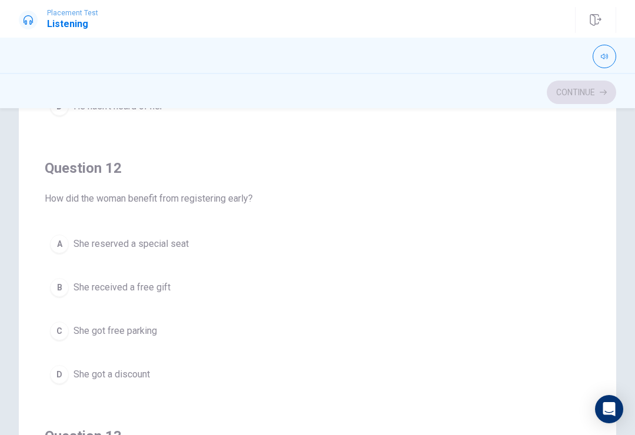
scroll to position [230, 0]
click at [396, 384] on button "D She got a discount" at bounding box center [318, 376] width 546 height 29
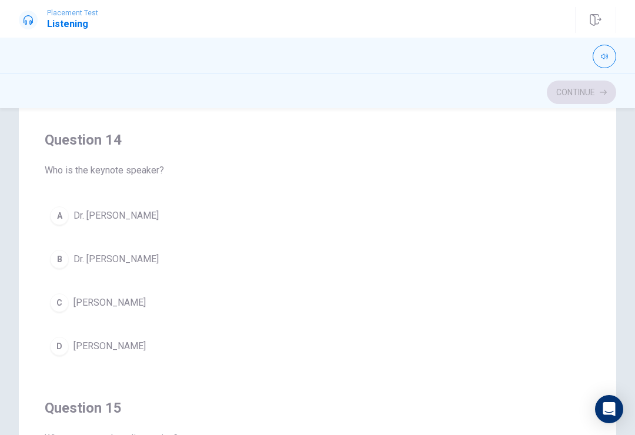
scroll to position [799, 0]
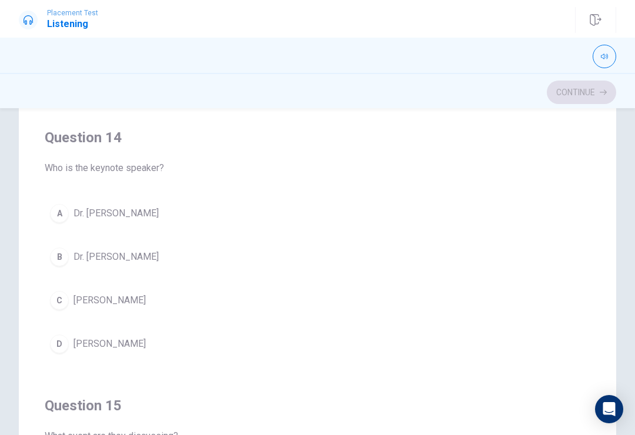
click at [57, 297] on div "C" at bounding box center [59, 300] width 19 height 19
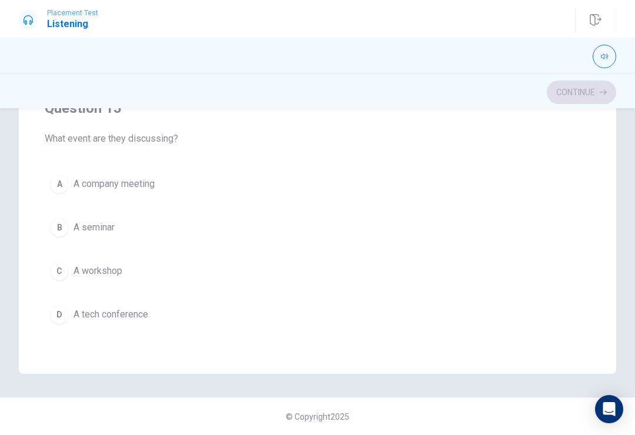
scroll to position [231, 0]
click at [58, 313] on div "D" at bounding box center [59, 314] width 19 height 19
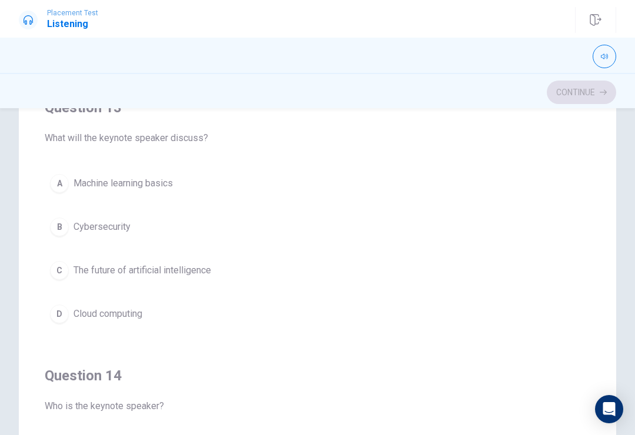
scroll to position [543, 0]
click at [62, 264] on div "C" at bounding box center [59, 271] width 19 height 19
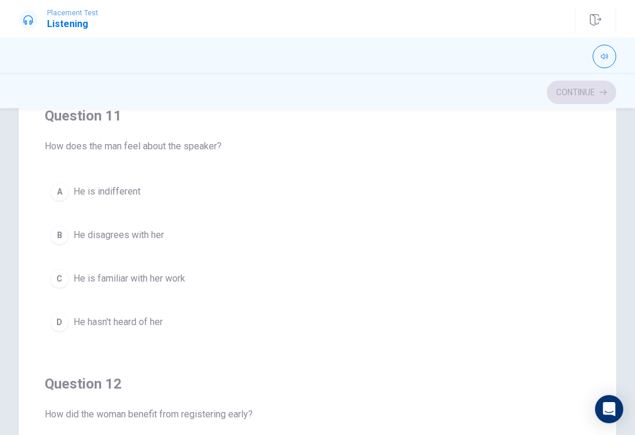
scroll to position [0, 0]
click at [87, 284] on span "He is familiar with her work" at bounding box center [130, 279] width 112 height 14
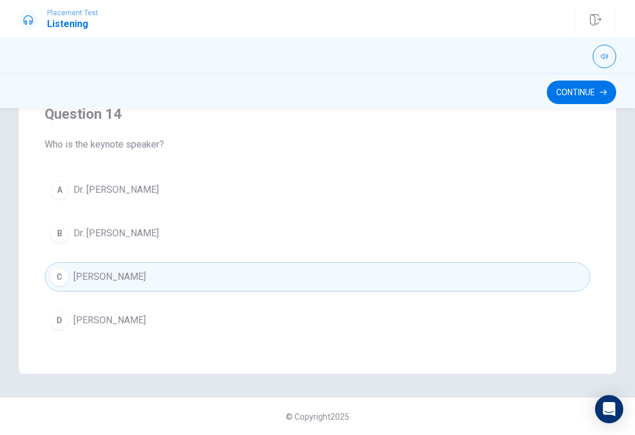
scroll to position [231, 0]
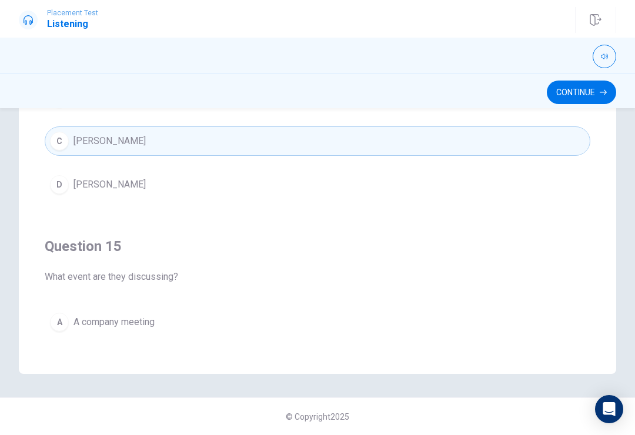
click at [625, 29] on div "Placement Test Listening Continue" at bounding box center [317, 20] width 635 height 26
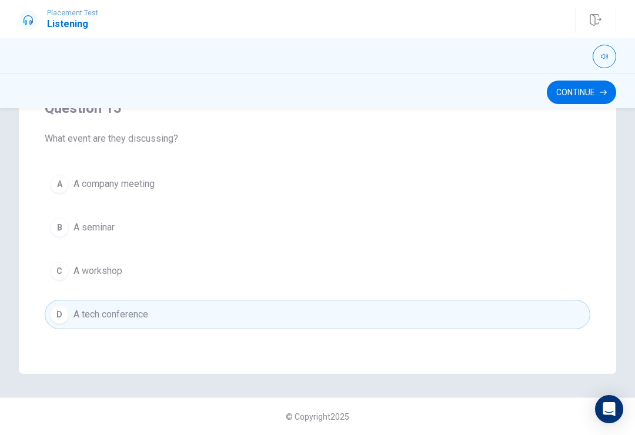
scroll to position [953, 0]
click at [588, 99] on button "Continue" at bounding box center [581, 93] width 69 height 24
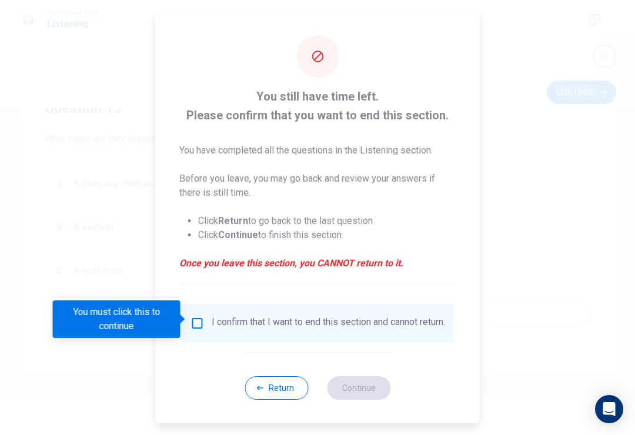
click at [191, 325] on input "You must click this to continue" at bounding box center [198, 323] width 14 height 14
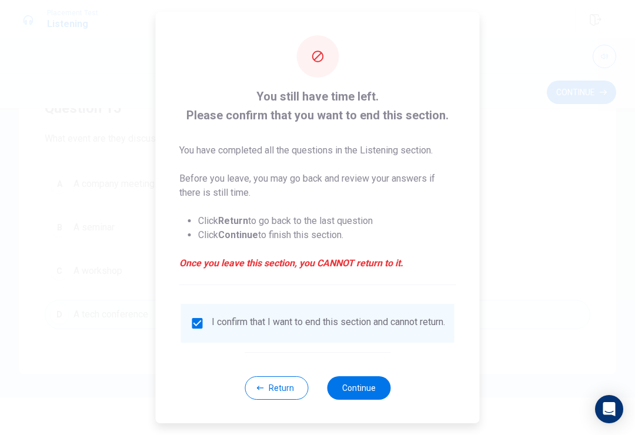
click at [375, 393] on button "Continue" at bounding box center [359, 388] width 64 height 24
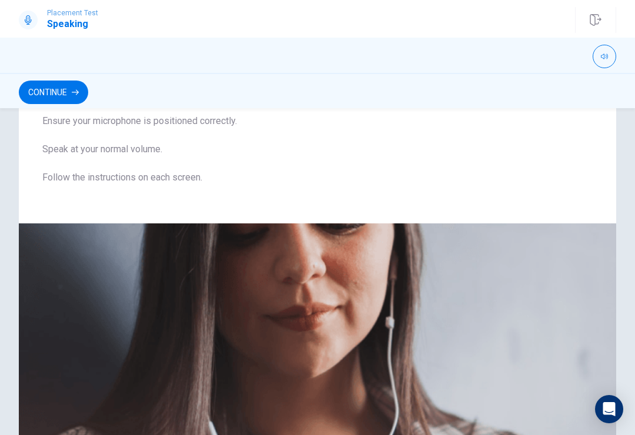
scroll to position [103, 0]
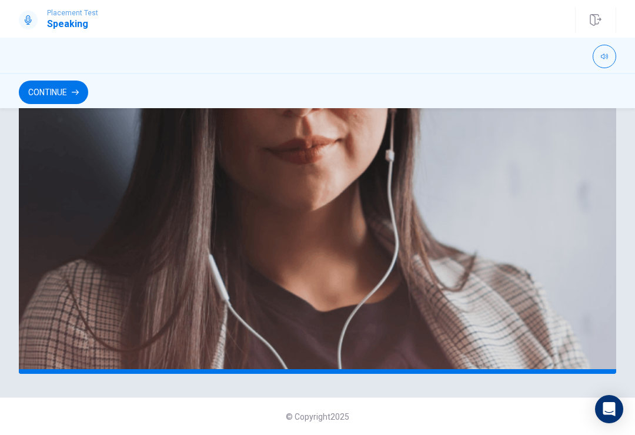
click at [49, 91] on button "Continue" at bounding box center [53, 93] width 69 height 24
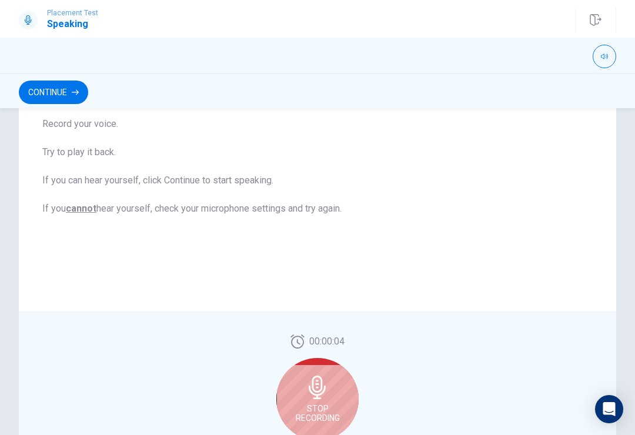
scroll to position [173, 0]
click at [311, 387] on icon at bounding box center [318, 386] width 24 height 24
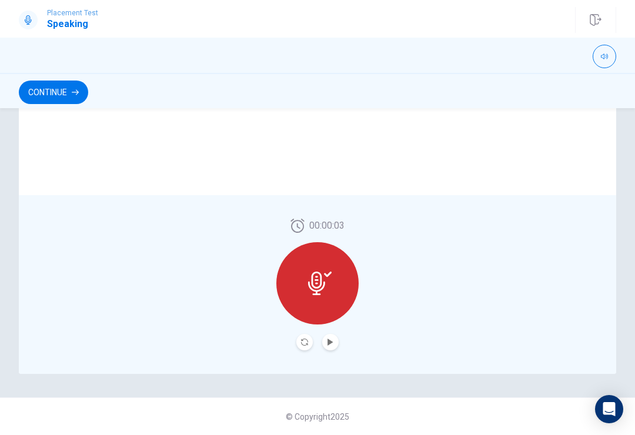
scroll to position [271, 0]
click at [328, 338] on button "Play Audio" at bounding box center [330, 342] width 16 height 16
click at [74, 91] on icon "button" at bounding box center [75, 92] width 7 height 7
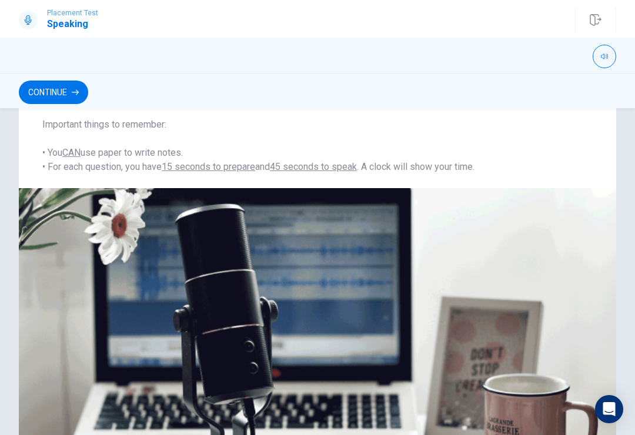
scroll to position [175, 0]
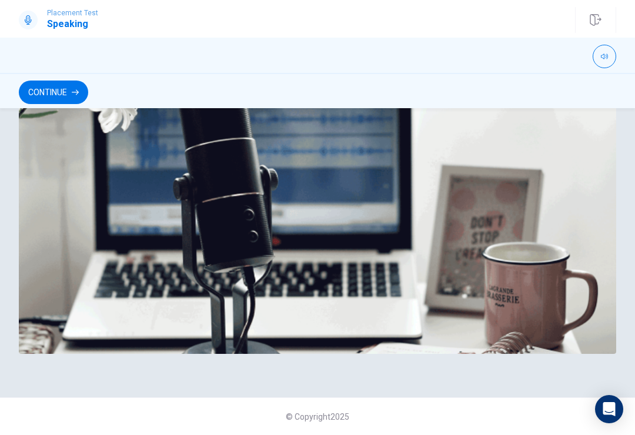
click at [43, 96] on button "Continue" at bounding box center [53, 93] width 69 height 24
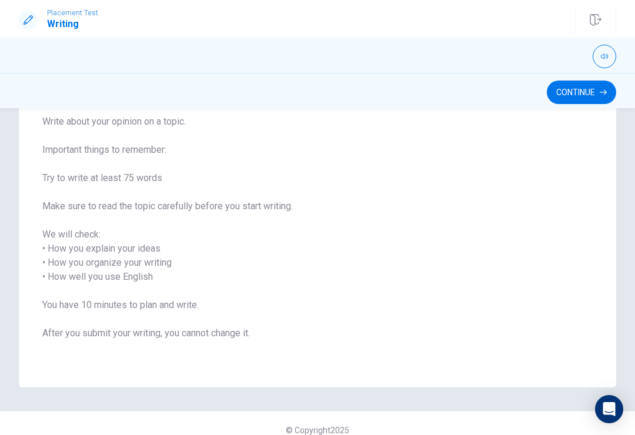
scroll to position [91, 0]
click at [595, 86] on button "Continue" at bounding box center [581, 93] width 69 height 24
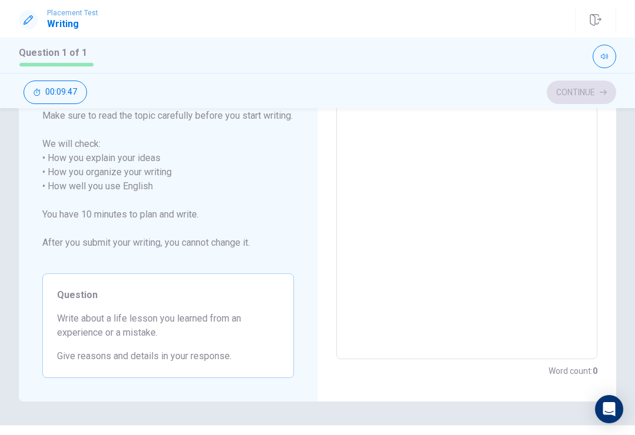
scroll to position [161, 0]
click at [577, 165] on textarea at bounding box center [467, 185] width 245 height 326
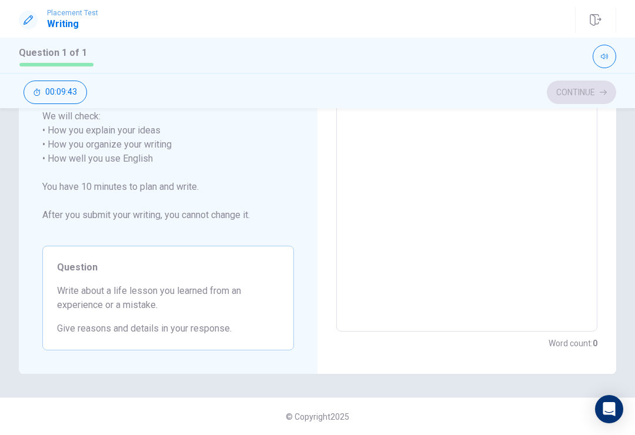
scroll to position [189, 0]
click at [539, 164] on textarea at bounding box center [467, 159] width 245 height 326
type textarea "I"
type textarea "x"
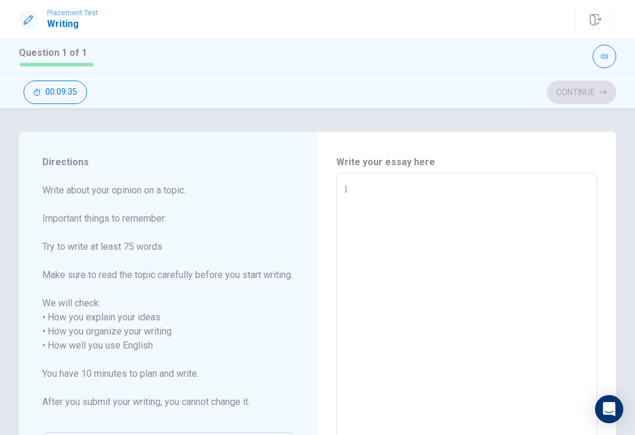
type textarea "I"
type textarea "x"
type textarea "I h"
type textarea "x"
type textarea "I ha"
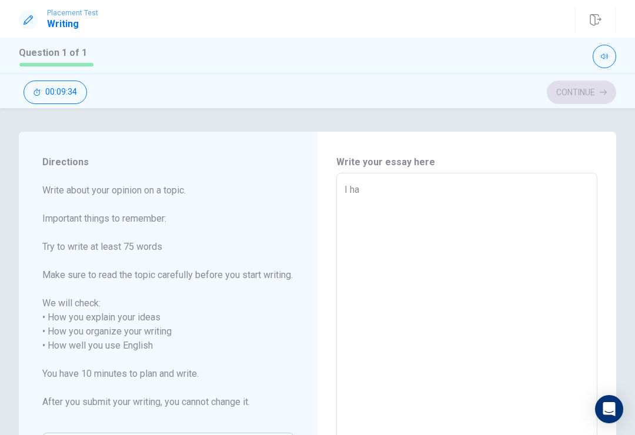
type textarea "x"
type textarea "I hav"
type textarea "x"
type textarea "I have"
type textarea "x"
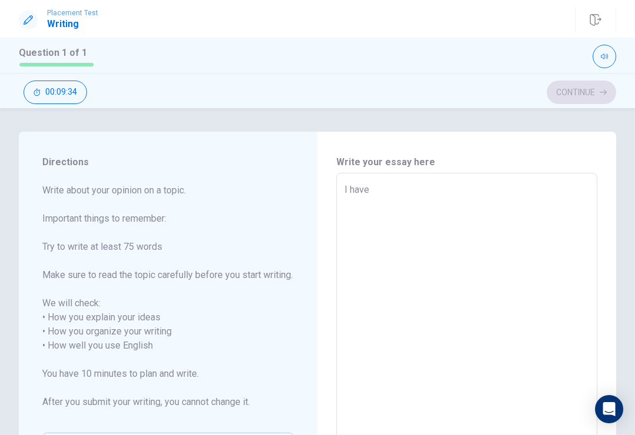
type textarea "I have"
type textarea "x"
type textarea "I have l"
type textarea "x"
type textarea "I have le"
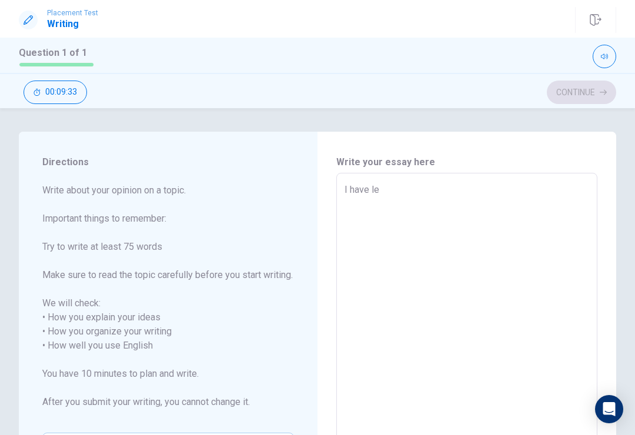
type textarea "x"
type textarea "I have lea"
type textarea "x"
type textarea "I have [PERSON_NAME]"
type textarea "x"
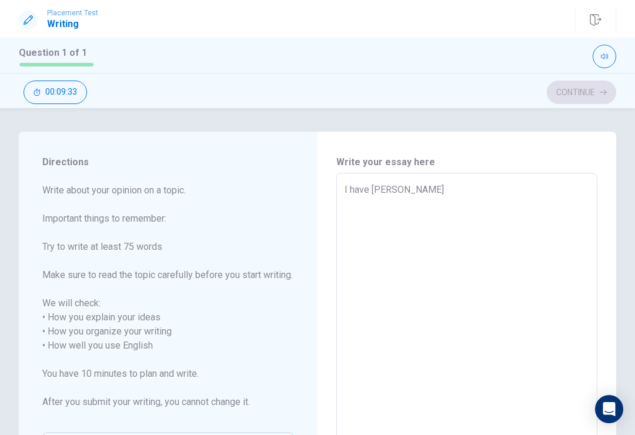
type textarea "I have learn"
type textarea "x"
type textarea "I have learne"
type textarea "x"
type textarea "I have learned"
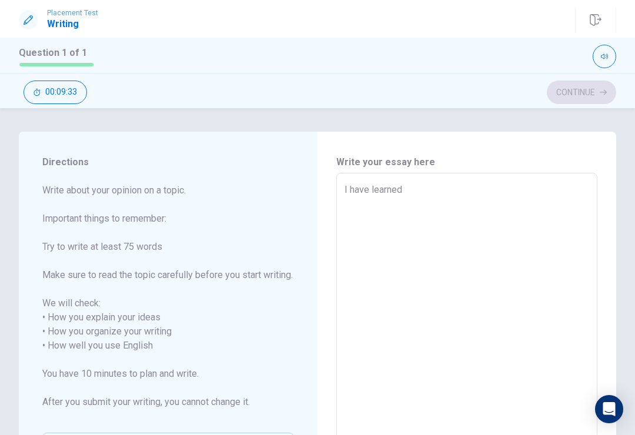
type textarea "x"
type textarea "I have learned"
type textarea "x"
type textarea "I have learned t"
type textarea "x"
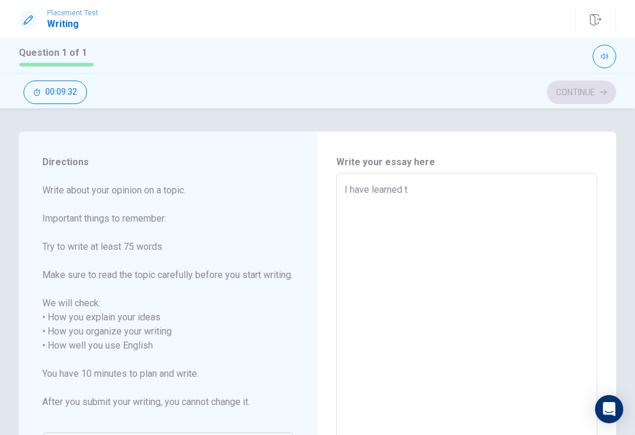
type textarea "I have learned th"
type textarea "x"
type textarea "I have learned the"
type textarea "x"
type textarea "I have learned the"
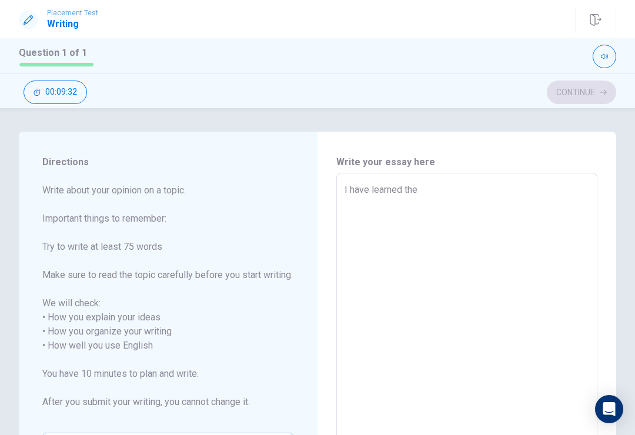
type textarea "x"
type textarea "I have learned the m"
type textarea "x"
type textarea "I have learned the mi"
type textarea "x"
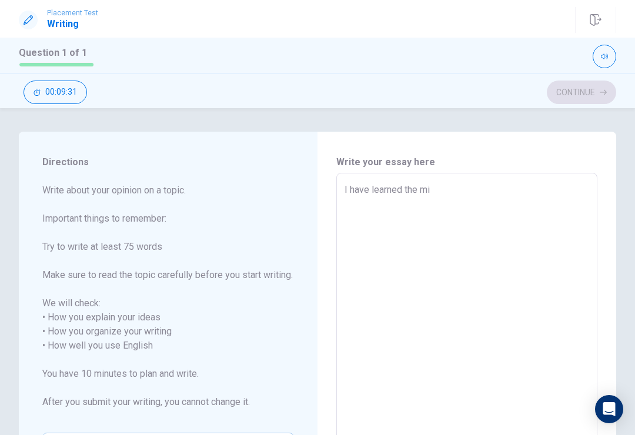
type textarea "I have learned the mis"
click at [458, 185] on textarea "I have learned the mis" at bounding box center [467, 346] width 245 height 326
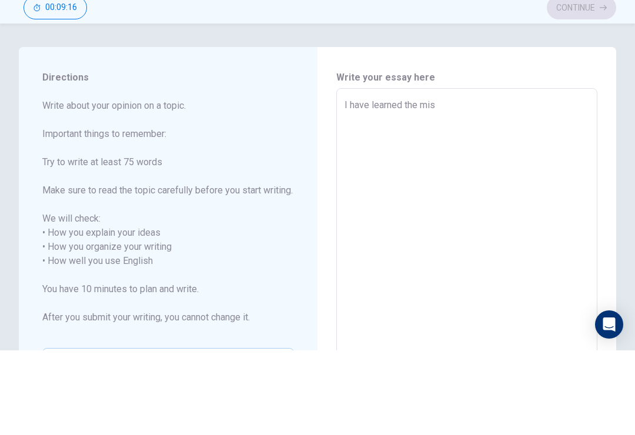
type textarea "x"
type textarea "I have learned the mist"
type textarea "x"
type textarea "I have learned the mista"
type textarea "x"
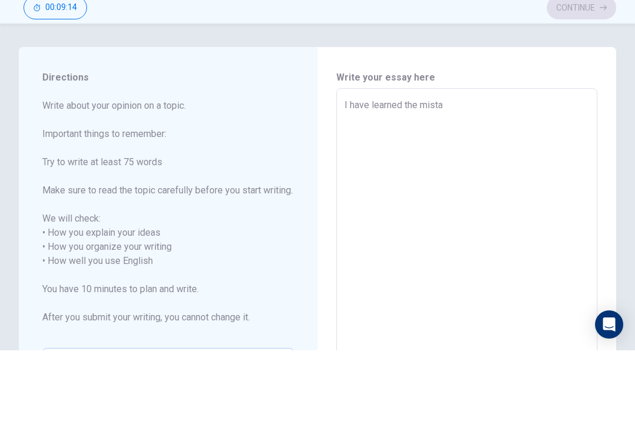
type textarea "I have learned the [PERSON_NAME]"
type textarea "x"
type textarea "I have learned the mistake"
type textarea "x"
type textarea "I have learned the mistake"
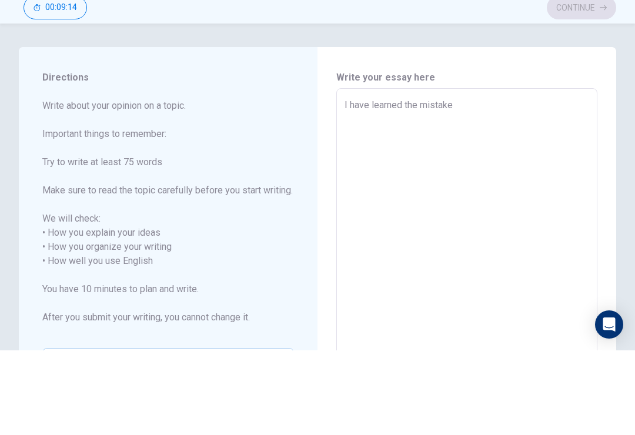
type textarea "x"
type textarea "I have learned the mistake w"
type textarea "x"
type textarea "I have learned the mistake wh"
type textarea "x"
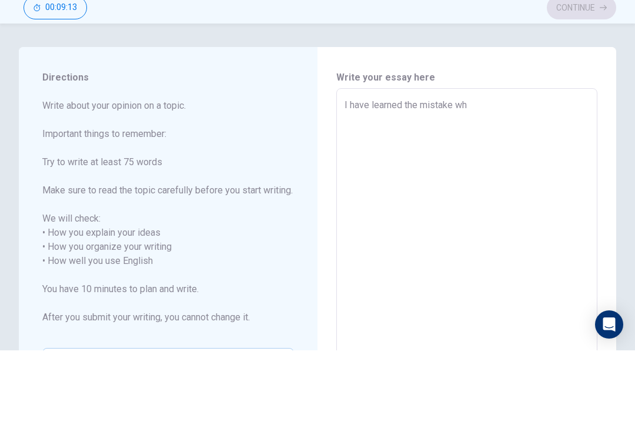
type textarea "I have learned the mistake whe"
type textarea "x"
type textarea "I have learned the mistake when"
type textarea "x"
type textarea "I have learned the mistake when"
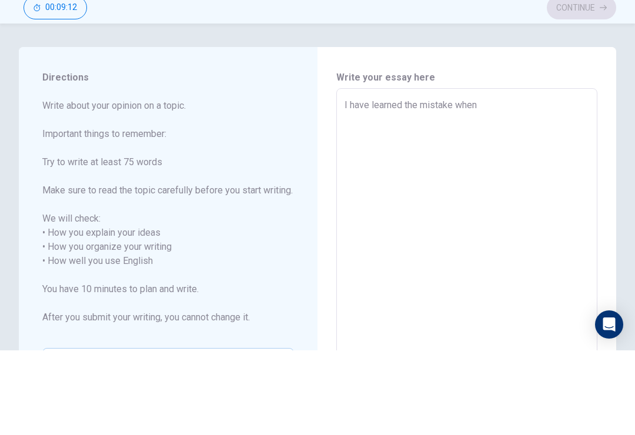
type textarea "x"
type textarea "I have learned the mistake when I"
type textarea "x"
type textarea "I have learned the mistake when I"
type textarea "x"
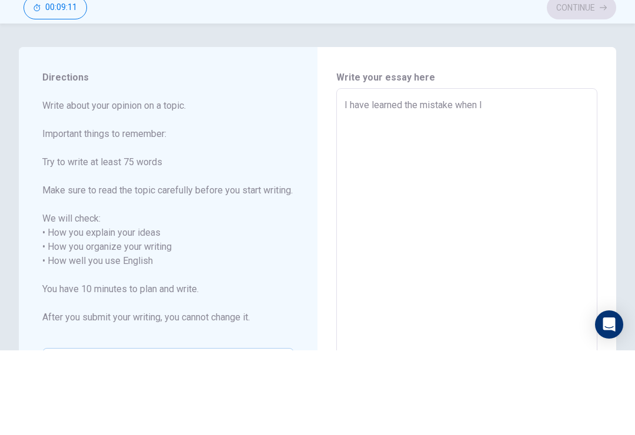
type textarea "I have learned the mistake when I d"
type textarea "x"
type textarea "I have learned the mistake when I di"
type textarea "x"
type textarea "I have learned the mistake when I did"
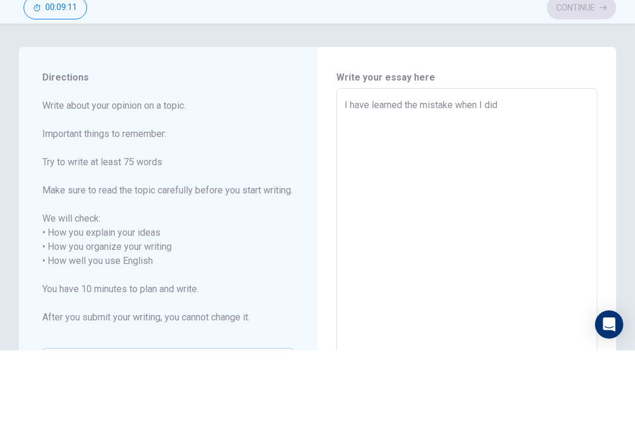
type textarea "x"
type textarea "I have learned the mistake when I did"
type textarea "x"
type textarea "I have learned the mistake when I did"
type textarea "x"
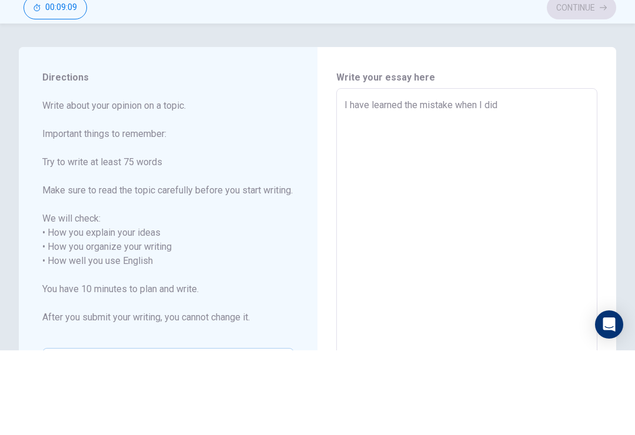
type textarea "I have learned the mistake when I di"
type textarea "x"
type textarea "I have learned the mistake when I d"
type textarea "x"
type textarea "I have learned the mistake when I"
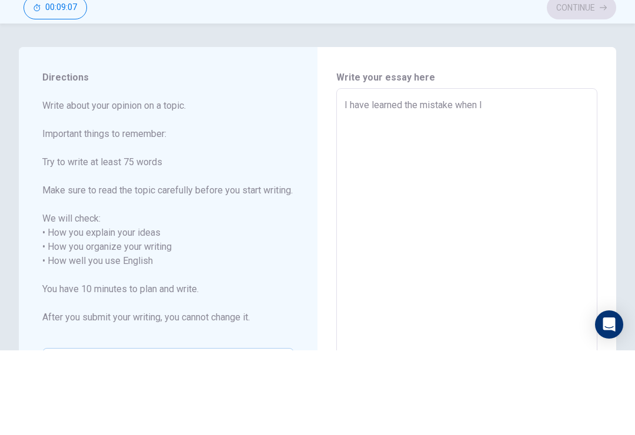
type textarea "x"
type textarea "I have learned the mistake when I d"
type textarea "x"
type textarea "I have learned the mistake when I di"
type textarea "x"
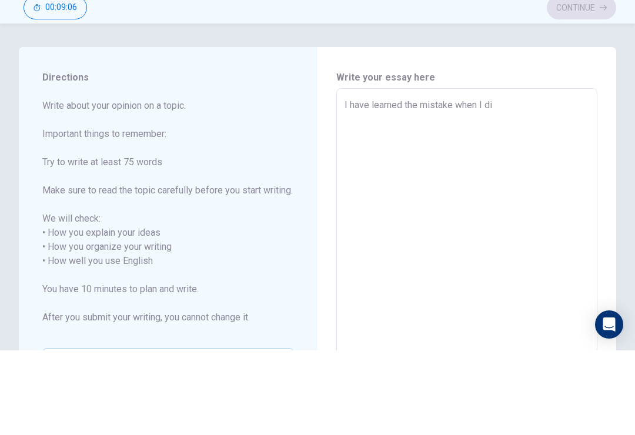
type textarea "I have learned the mistake when I did"
type textarea "x"
type textarea "I have learned the mistake when I di"
type textarea "x"
type textarea "I have learned the mistake when I d"
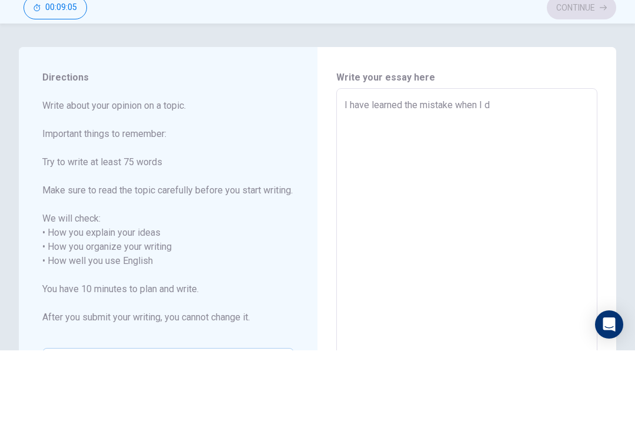
type textarea "x"
type textarea "I have learned the mistake when I"
type textarea "x"
type textarea "I have learned the mistake when I p"
type textarea "x"
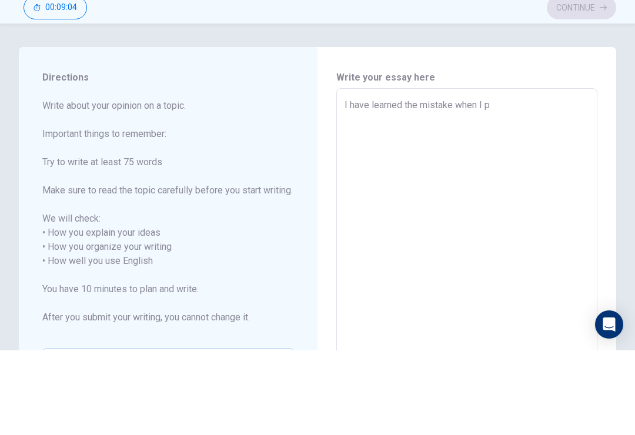
type textarea "I have learned the mistake when I pe"
type textarea "x"
type textarea "I have learned the mistake when I per"
type textarea "x"
type textarea "I have learned the mistake when I perf"
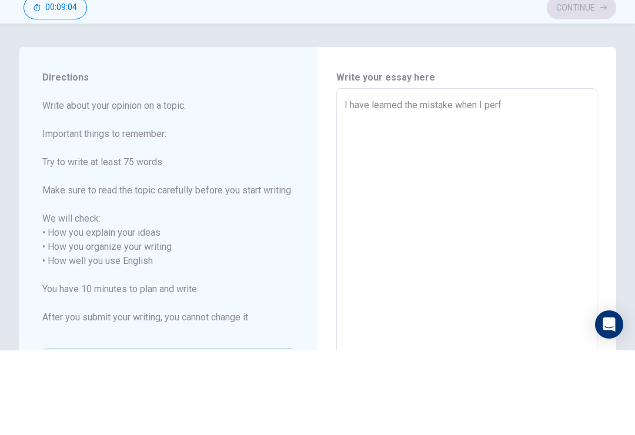
type textarea "x"
type textarea "I have learned the mistake when I perfo"
type textarea "x"
type textarea "I have learned the mistake when I perfor"
type textarea "x"
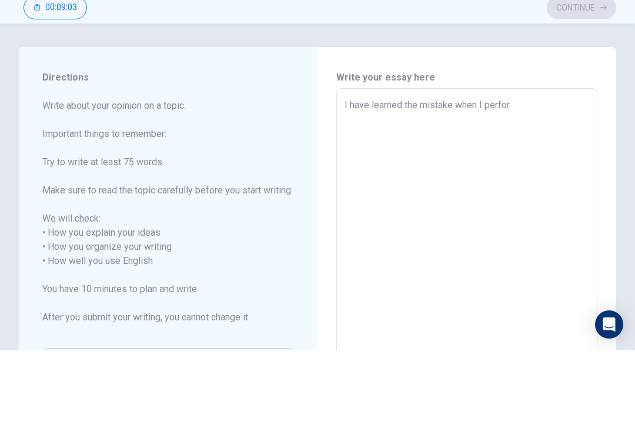
type textarea "I have learned the mistake when I perform"
type textarea "x"
type textarea "I have learned the mistake when I perform"
type textarea "x"
type textarea "I have learned the mistake when I perform i"
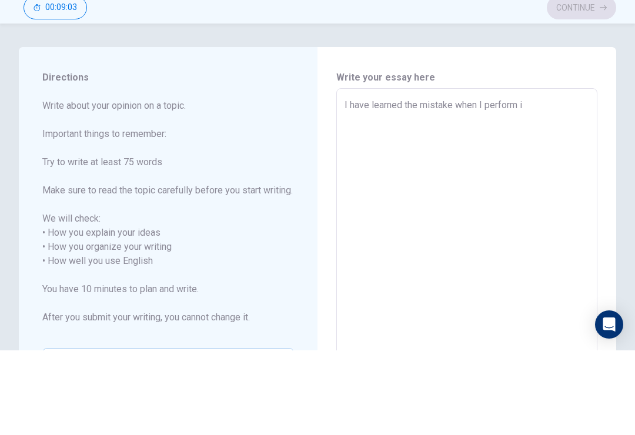
type textarea "x"
type textarea "I have learned the mistake when I perform in"
type textarea "x"
type textarea "I have learned the mistake when I perform in"
type textarea "x"
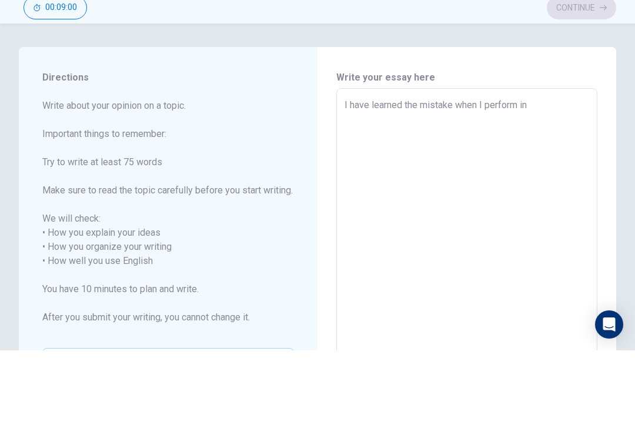
type textarea "I have learned the mistake when I perform in e"
type textarea "x"
type textarea "I have learned the mistake when I perform in en"
type textarea "x"
type textarea "I have learned the mistake when I perform in eng"
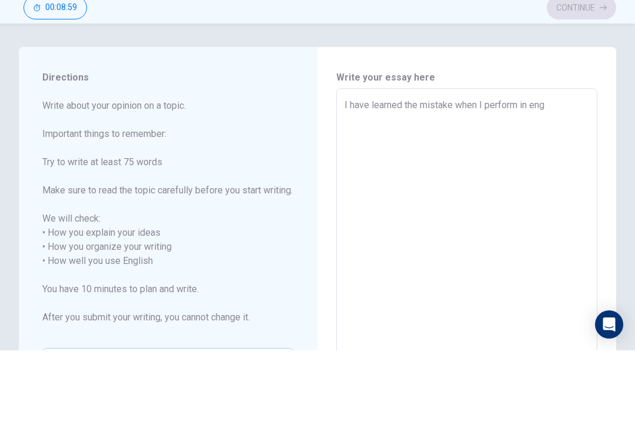
type textarea "x"
type textarea "I have learned the mistake when I perform in engk"
type textarea "x"
type textarea "I have learned the mistake when I perform in eng"
type textarea "x"
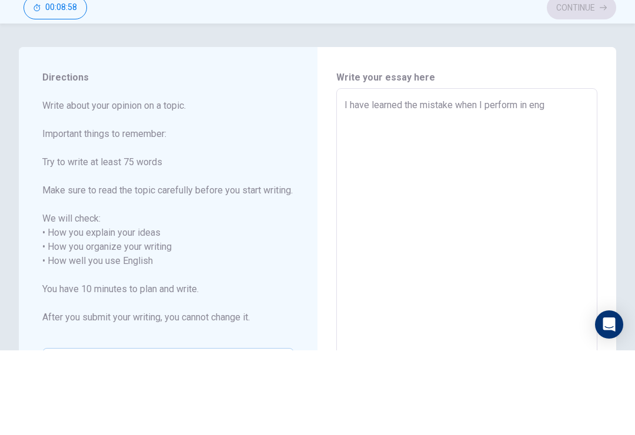
type textarea "I have learned the mistake when I perform in engl"
type textarea "x"
type textarea "I have learned the mistake when I perform in [GEOGRAPHIC_DATA]"
type textarea "x"
type textarea "I have learned the mistake when I perform in [GEOGRAPHIC_DATA]"
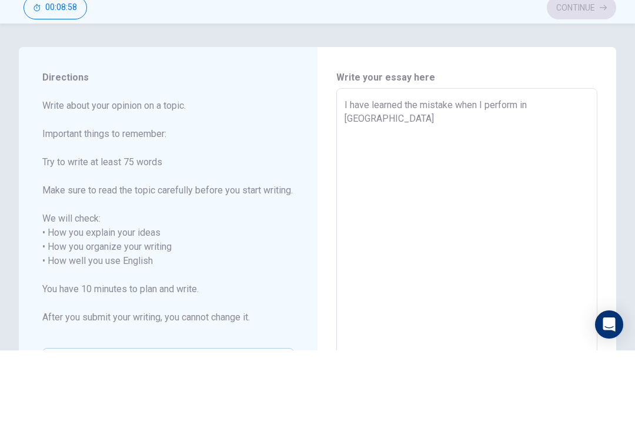
type textarea "x"
type textarea "I have learned the mistake when I perform in english"
type textarea "x"
type textarea "I have learned the mistake when I perform in english"
type textarea "x"
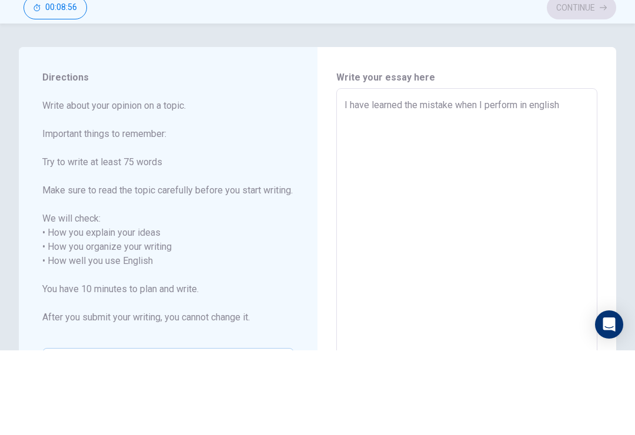
type textarea "I have learned the mistake when I perform in english e"
type textarea "x"
type textarea "I have learned the mistake when I perform in english ex"
type textarea "x"
type textarea "I have learned the mistake when I perform in english exa"
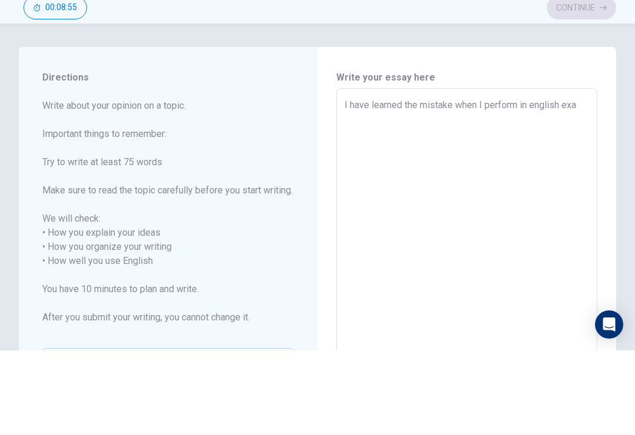
type textarea "x"
type textarea "I have learned the mistake when I perform in english exam"
type textarea "x"
type textarea "I have learned the mistake when I perform in english exam"
type textarea "x"
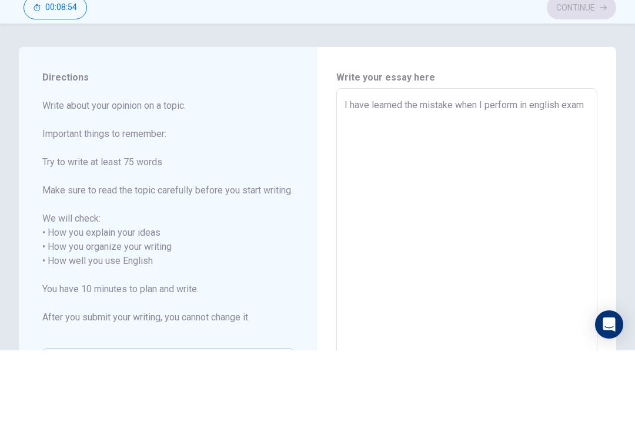
type textarea "I have learned the mistake when I perform in english exam p"
type textarea "x"
type textarea "I have learned the mistake when I perform in english exam po"
type textarea "x"
type textarea "I have learned the mistake when I perform in english exam poo"
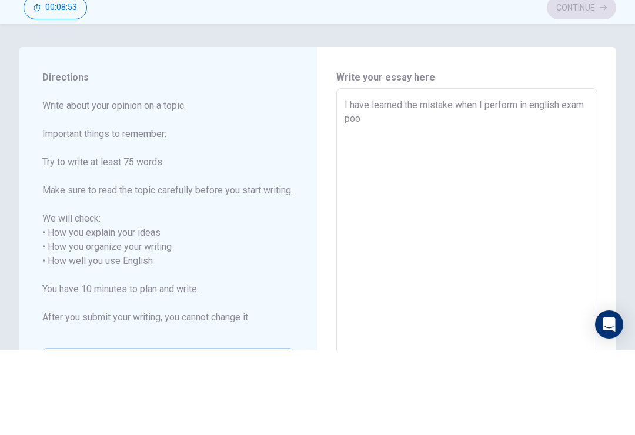
type textarea "x"
type textarea "I have learned the mistake when I perform in english exam poor"
type textarea "x"
type textarea "I have learned the mistake when I perform in english exam poorl"
type textarea "x"
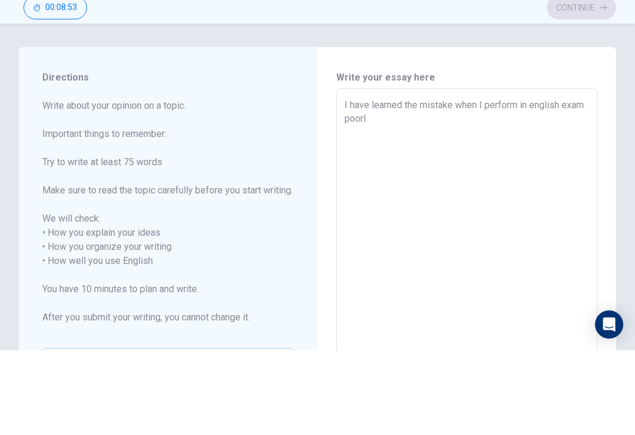
type textarea "I have learned the mistake when I perform in english exam poorly"
type textarea "x"
type textarea "I have learned the mistake when I perform in english exam poorly."
type textarea "x"
type textarea "I have learned the mistake when I perform in english exam poorly."
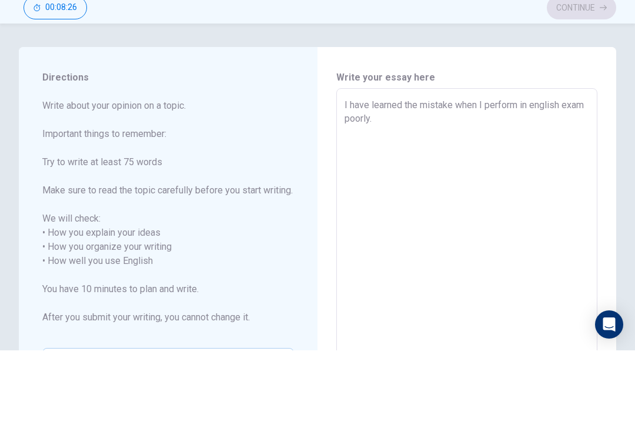
click at [571, 183] on textarea "I have learned the mistake when I perform in english exam poorly." at bounding box center [467, 346] width 245 height 326
type textarea "x"
type textarea "I have learned the mistake when I perform in englishexam poorly."
type textarea "x"
type textarea "I have learned the mistake when I perform in englisexam poorly."
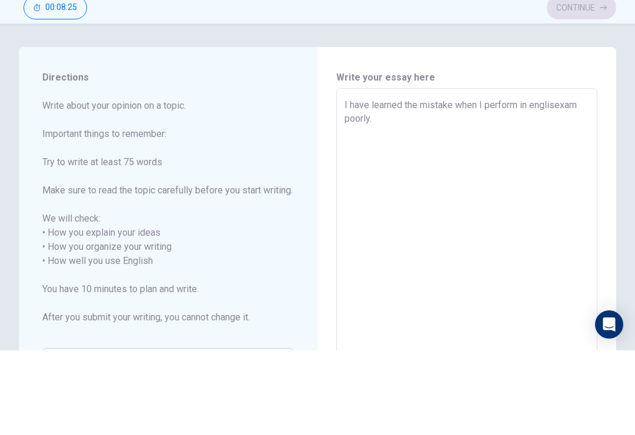
type textarea "x"
type textarea "I have learned the mistake when I perform in engliexam poorly."
type textarea "x"
type textarea "I have learned the mistake when I perform in englexam poorly."
type textarea "x"
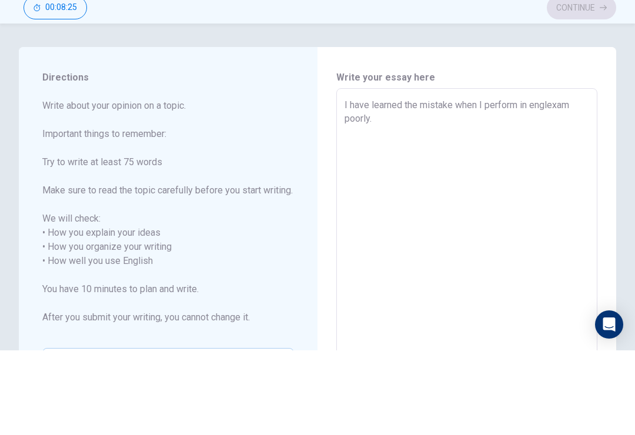
type textarea "I have learned the mistake when I perform in engexam poorly."
type textarea "x"
type textarea "I have learned the mistake when I perform in enexam poorly."
type textarea "x"
type textarea "I have learned the mistake when I perform in eexam poorly."
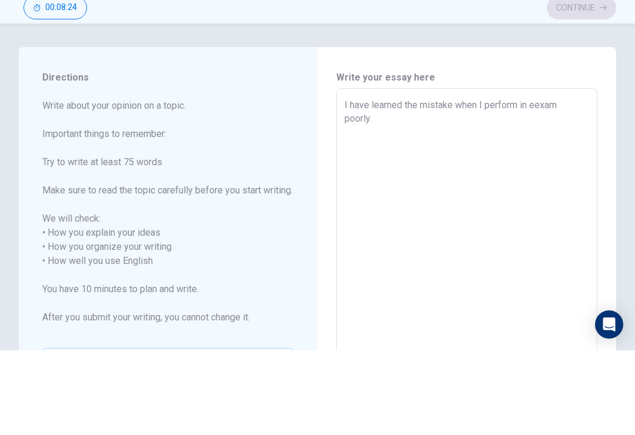
type textarea "x"
type textarea "I have learned the mistake when I perform in exam poorly."
type textarea "x"
type textarea "I have learned the mistake when I perform in Sexam poorly."
type textarea "x"
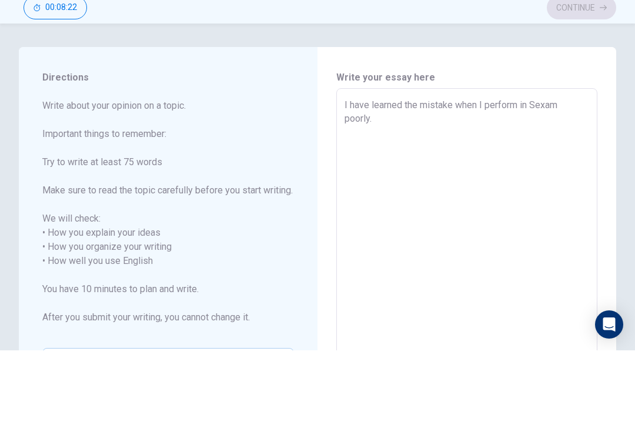
type textarea "I have learned the mistake when I perform in SAexam poorly."
type textarea "x"
type textarea "I have learned the mistake when I perform in SATexam poorly."
type textarea "x"
type textarea "I have learned the mistake when I perform in SAT exam poorly."
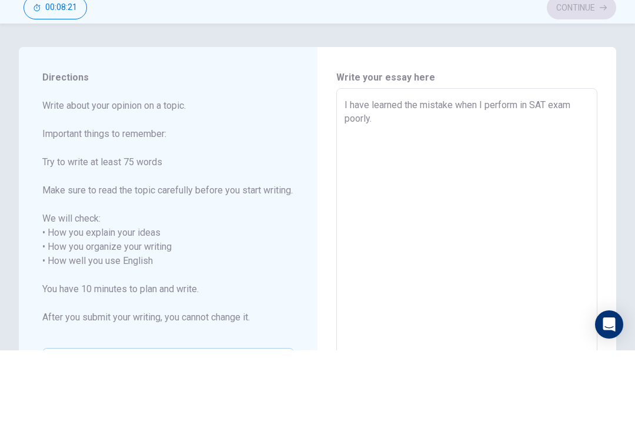
click at [510, 183] on textarea "I have learned the mistake when I perform in SAT exam poorly." at bounding box center [467, 346] width 245 height 326
click at [539, 183] on textarea "I have learned the mistake when I perform in SAT exam poorly." at bounding box center [467, 346] width 245 height 326
click at [538, 183] on textarea "I have learned the mistake when I perform in SAT exam poorly." at bounding box center [467, 346] width 245 height 326
type textarea "x"
click at [547, 183] on textarea "I have learned the mistake when I perform in SAT exam poorly." at bounding box center [467, 346] width 245 height 326
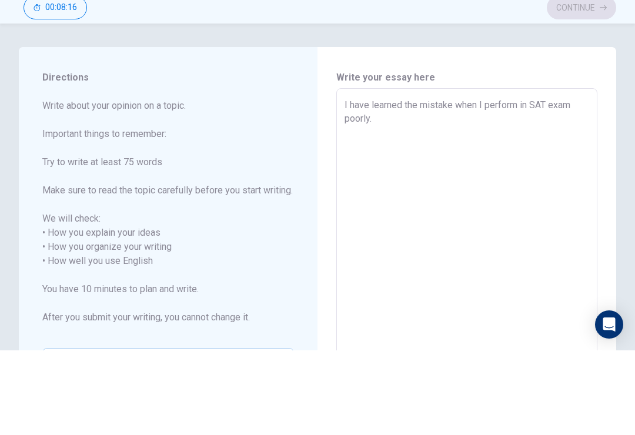
type textarea "I have learned the mistake when I perform in SATexam poorly."
type textarea "x"
type textarea "I have learned the mistake when I perform in SAexam poorly."
type textarea "x"
type textarea "I have learned the mistake when I perform in Sexam poorly."
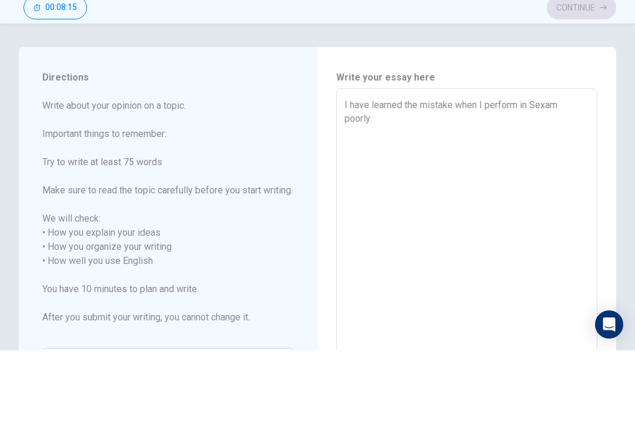
type textarea "x"
type textarea "I have learned the mistake when I perform in exam poorly."
type textarea "x"
type textarea "I have learned the mistake when I perform in Iexam poorly."
click at [479, 183] on textarea "I have learned the mistake when I perform in IELTS exam poorly." at bounding box center [467, 346] width 245 height 326
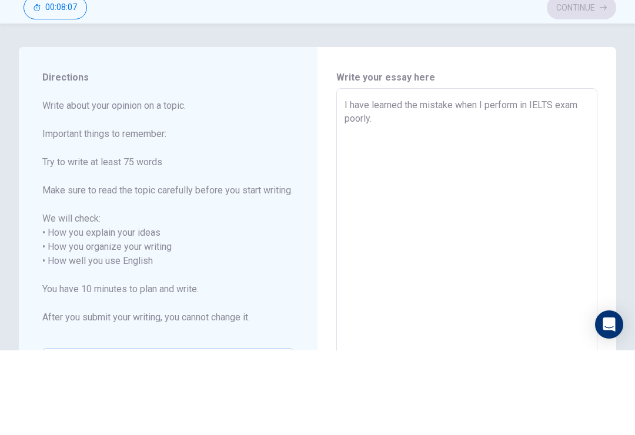
click at [347, 183] on textarea "I have learned the mistake when I perform in IELTS exam poorly." at bounding box center [467, 346] width 245 height 326
click at [339, 173] on div "I have learned the mistake when I perform in IELTS exam poorly. x ​" at bounding box center [466, 346] width 261 height 346
click at [394, 183] on textarea "I have learned the mistake when I perform in IELTS exam poorly." at bounding box center [467, 346] width 245 height 326
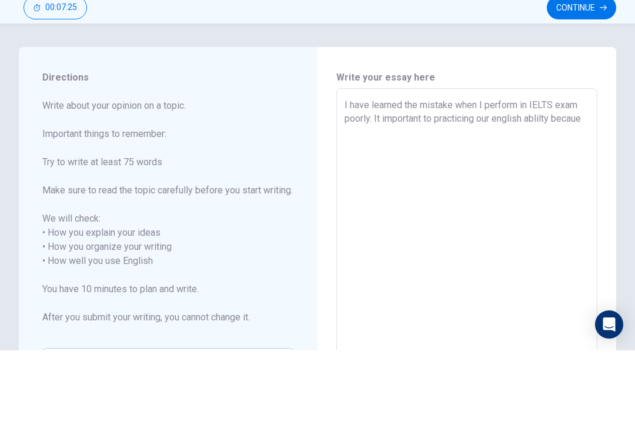
click at [382, 183] on textarea "I have learned the mistake when I perform in IELTS exam poorly. It important to…" at bounding box center [467, 346] width 245 height 326
click at [491, 183] on textarea "I have learned the mistake when I perform in IELTS exam poorly. So, I realized …" at bounding box center [467, 346] width 245 height 326
click at [506, 183] on textarea "I have learned the mistake when I perform in IELTS exam poorly. So, I realized …" at bounding box center [467, 346] width 245 height 326
click at [532, 183] on textarea "I have learned the mistake when I perform in IELTS exam poorly. So, I realized …" at bounding box center [467, 346] width 245 height 326
click at [527, 183] on textarea "I have learned the mistake when I perform in IELTS exam poorly. So, I realized …" at bounding box center [467, 346] width 245 height 326
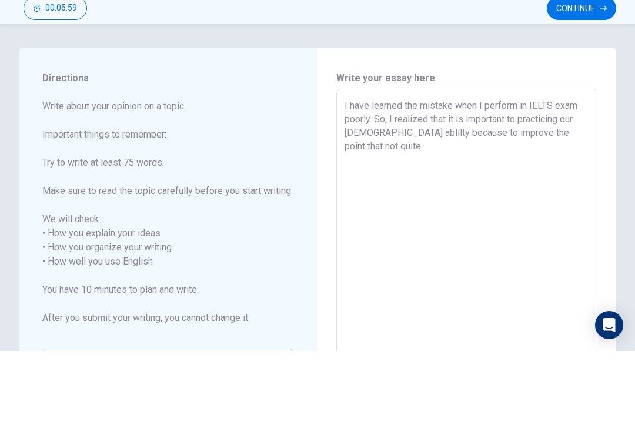
click at [503, 183] on textarea "I have learned the mistake when I perform in IELTS exam poorly. So, I realized …" at bounding box center [467, 346] width 245 height 326
click at [586, 183] on textarea "I have learned the mistake when I perform in IELTS exam poorly. So, I realized …" at bounding box center [467, 346] width 245 height 326
click at [505, 183] on textarea "I have learned the mistake when I perform in IELTS exam poorly. So, I realized …" at bounding box center [467, 346] width 245 height 326
click at [556, 183] on textarea "I have learned the mistake when I perform in IELTS exam poorly. So, I realized …" at bounding box center [467, 346] width 245 height 326
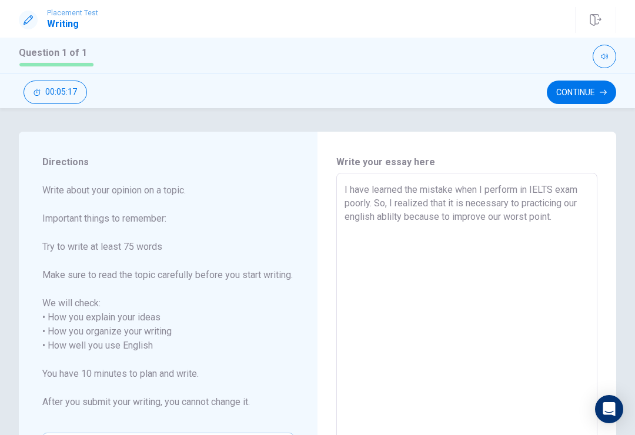
click at [573, 218] on textarea "I have learned the mistake when I perform in IELTS exam poorly. So, I realized …" at bounding box center [467, 346] width 245 height 326
click at [461, 238] on textarea "I have learned the mistake when I perform in IELTS exam poorly. So, I realized …" at bounding box center [467, 346] width 245 height 326
